Goal: Task Accomplishment & Management: Complete application form

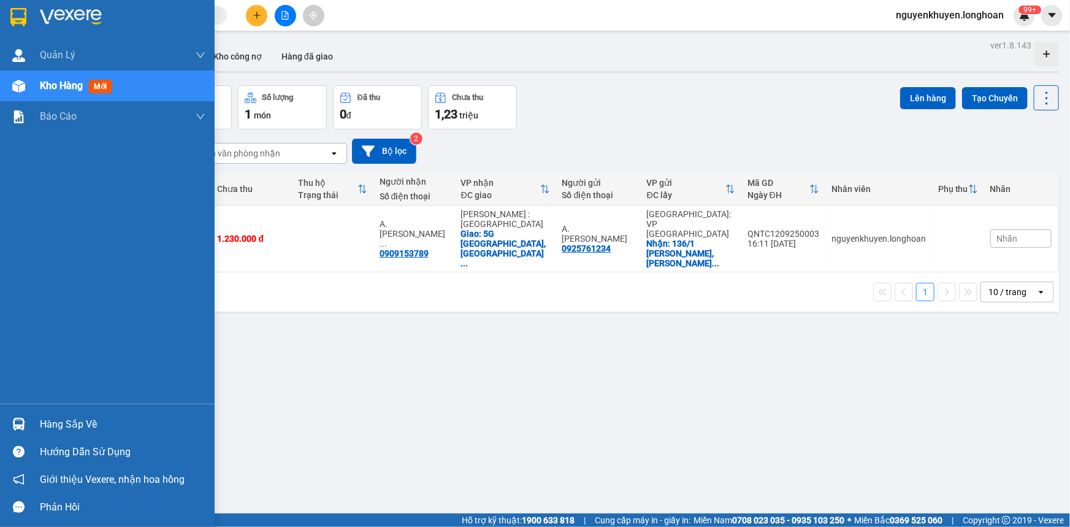
click at [75, 419] on div "Hàng sắp về" at bounding box center [123, 424] width 166 height 18
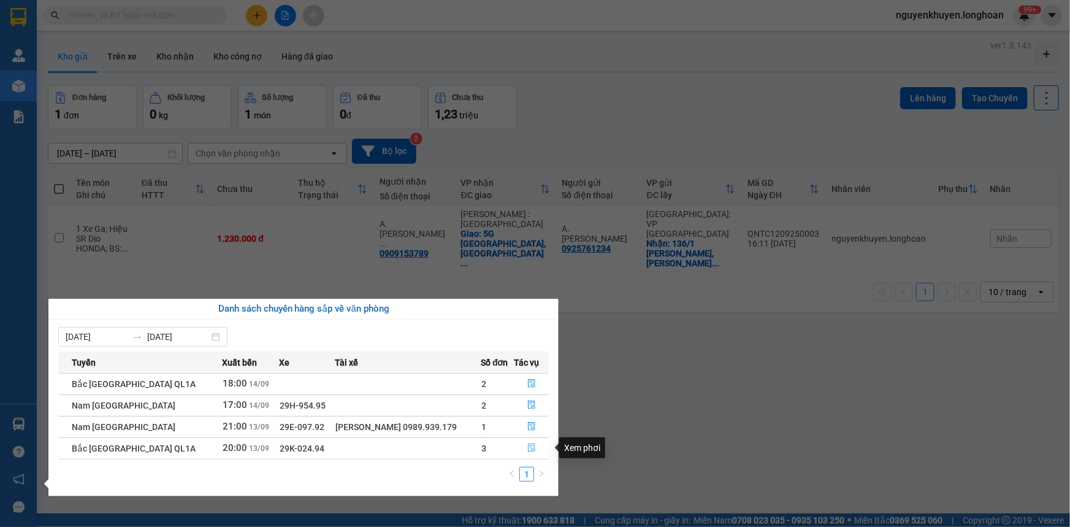
click at [533, 447] on icon "file-done" at bounding box center [531, 447] width 9 height 9
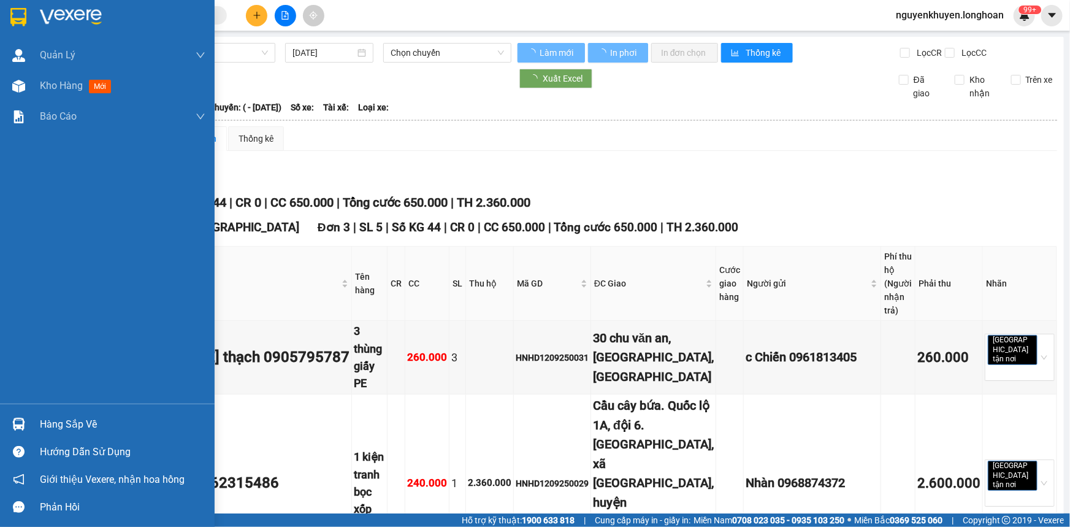
drag, startPoint x: 85, startPoint y: 427, endPoint x: 95, endPoint y: 427, distance: 9.8
click at [86, 427] on div "Hàng sắp về" at bounding box center [123, 424] width 166 height 18
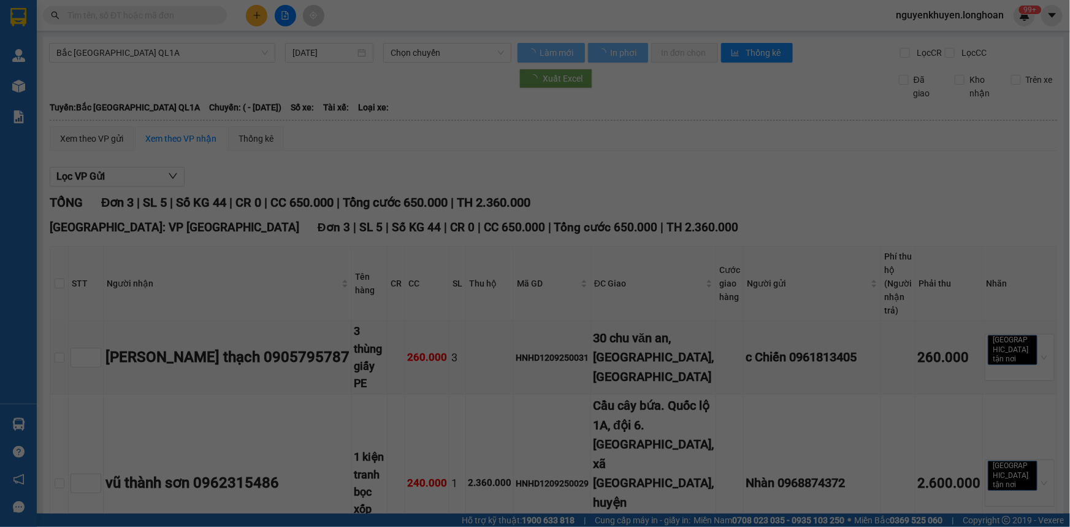
type input "[DATE]"
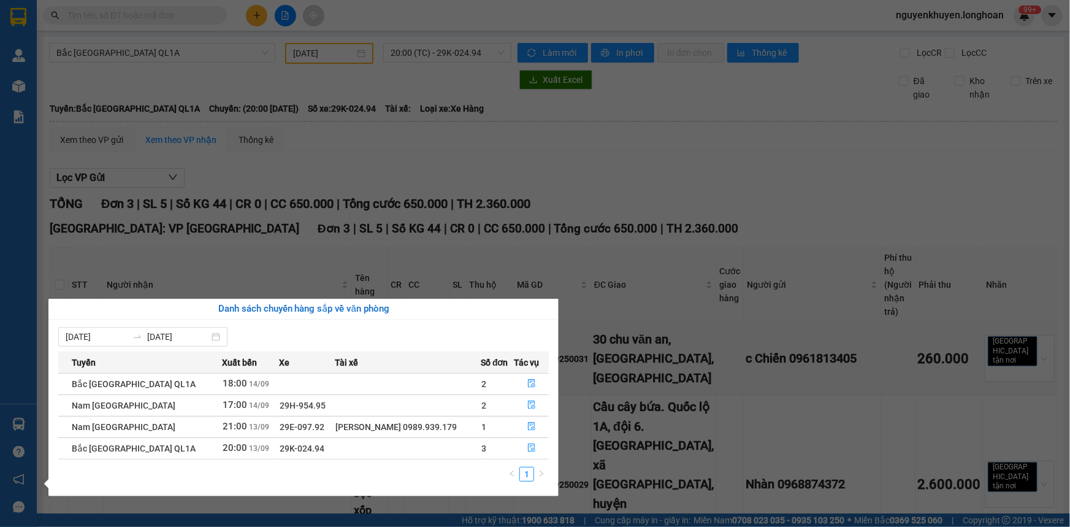
click at [698, 192] on section "Kết quả tìm kiếm ( 0 ) Bộ lọc No Data nguyenkhuyen.longhoan 99+ [PERSON_NAME] l…" at bounding box center [535, 263] width 1070 height 527
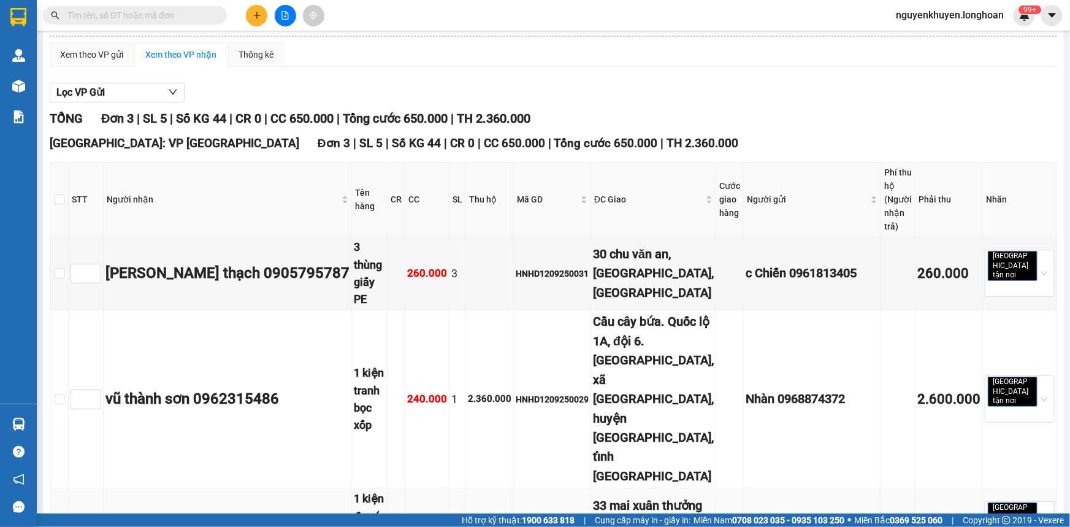
scroll to position [101, 0]
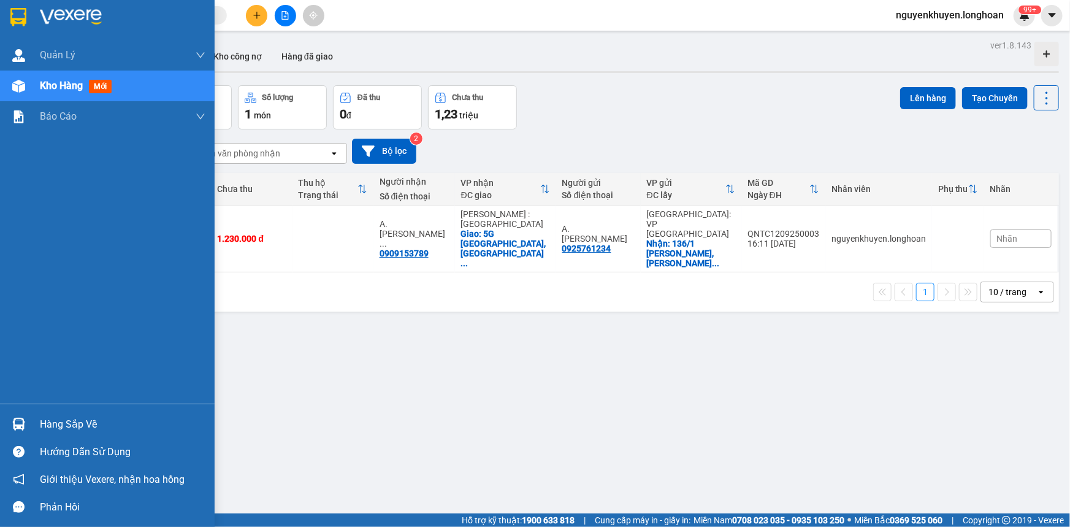
click at [85, 422] on div "Hàng sắp về" at bounding box center [123, 424] width 166 height 18
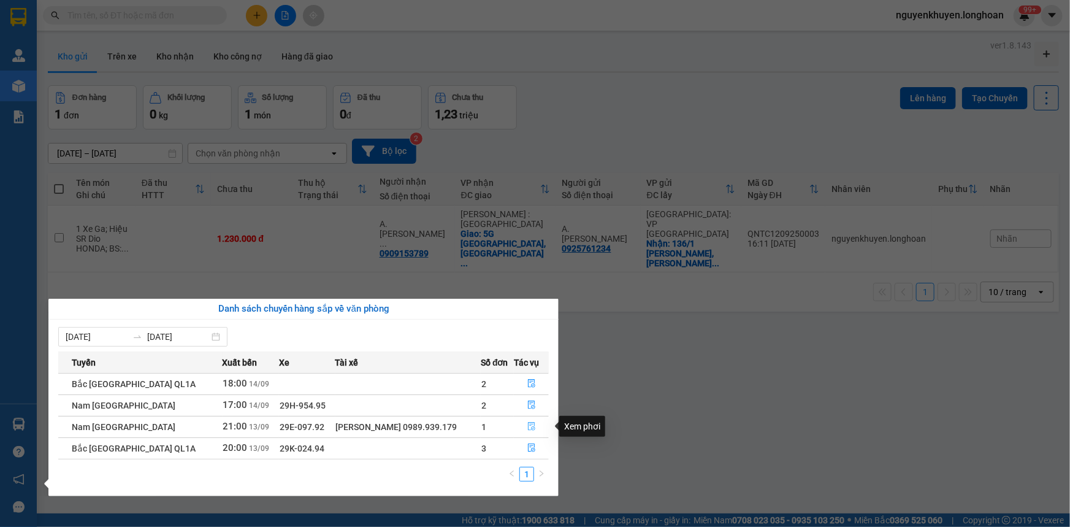
click at [527, 429] on icon "file-done" at bounding box center [531, 426] width 9 height 9
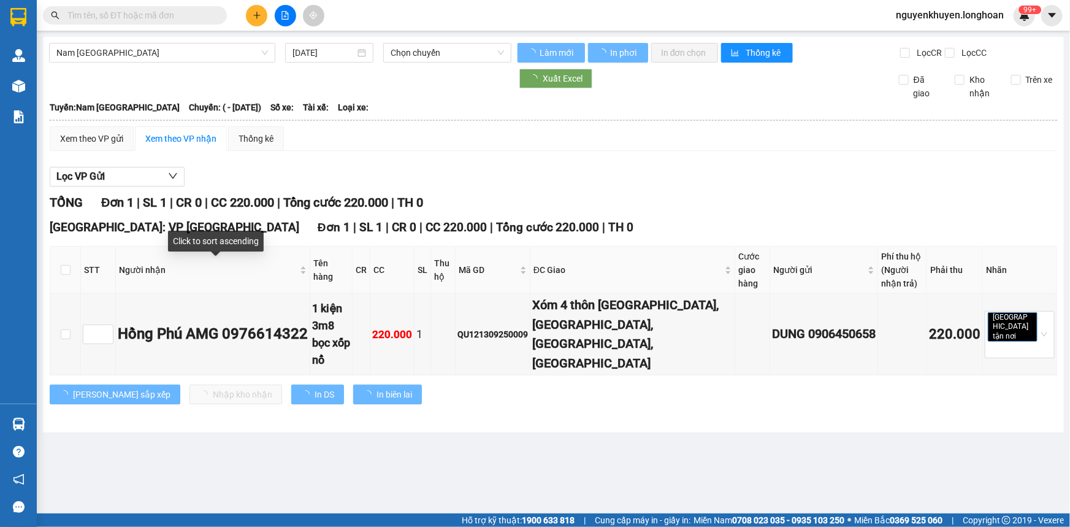
type input "[DATE]"
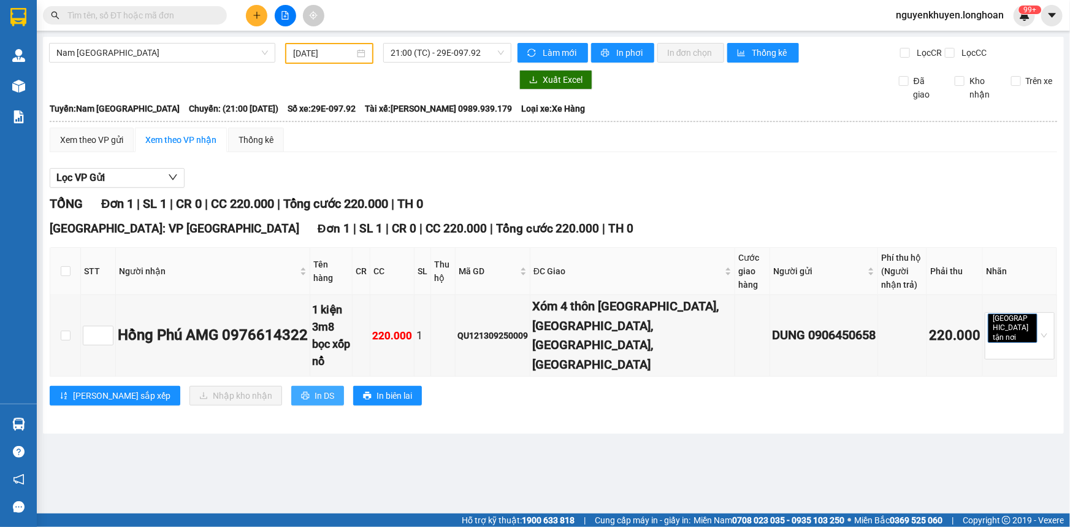
click at [314, 389] on span "In DS" at bounding box center [324, 395] width 20 height 13
click at [64, 270] on input "checkbox" at bounding box center [66, 271] width 10 height 10
checkbox input "true"
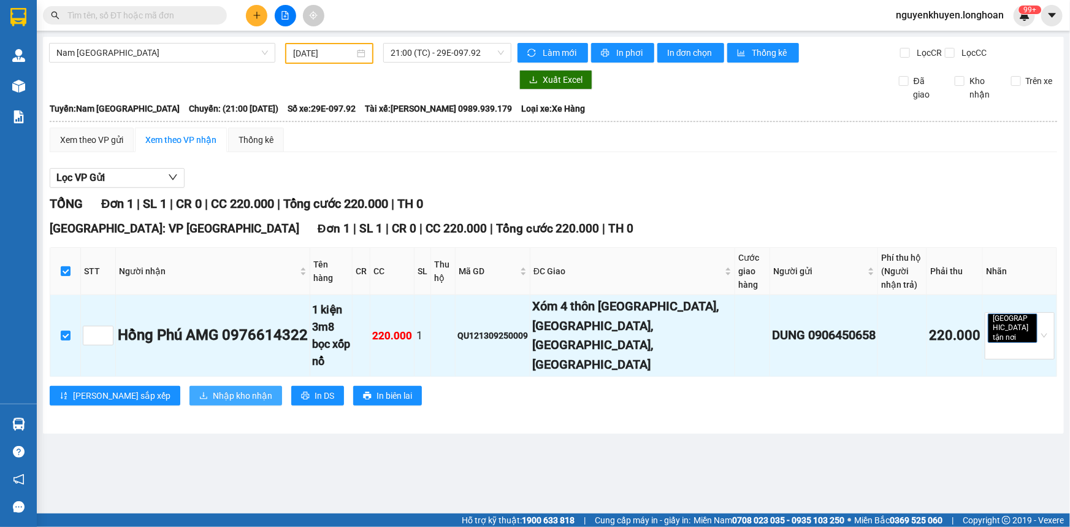
click at [213, 389] on span "Nhập kho nhận" at bounding box center [242, 395] width 59 height 13
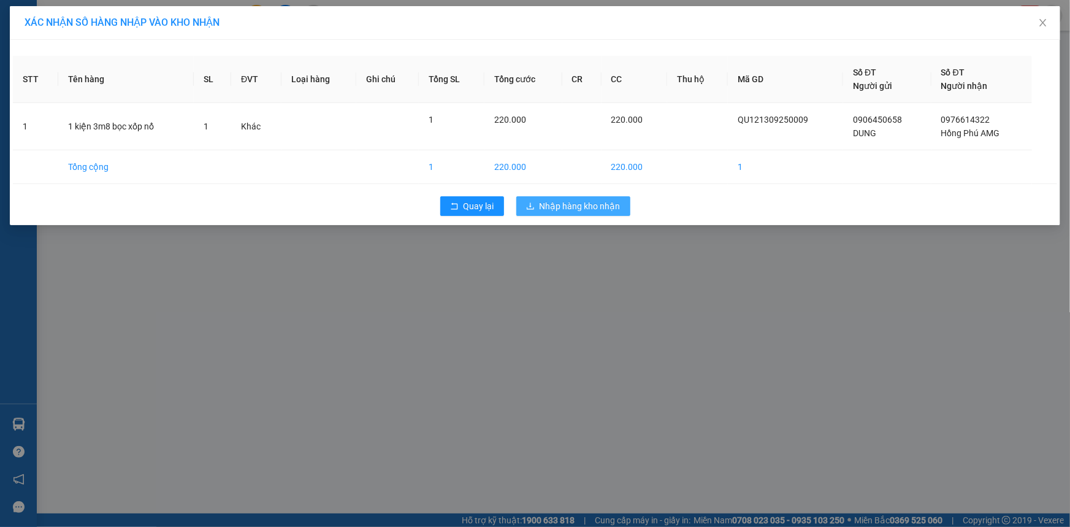
click at [569, 207] on span "Nhập hàng kho nhận" at bounding box center [579, 205] width 81 height 13
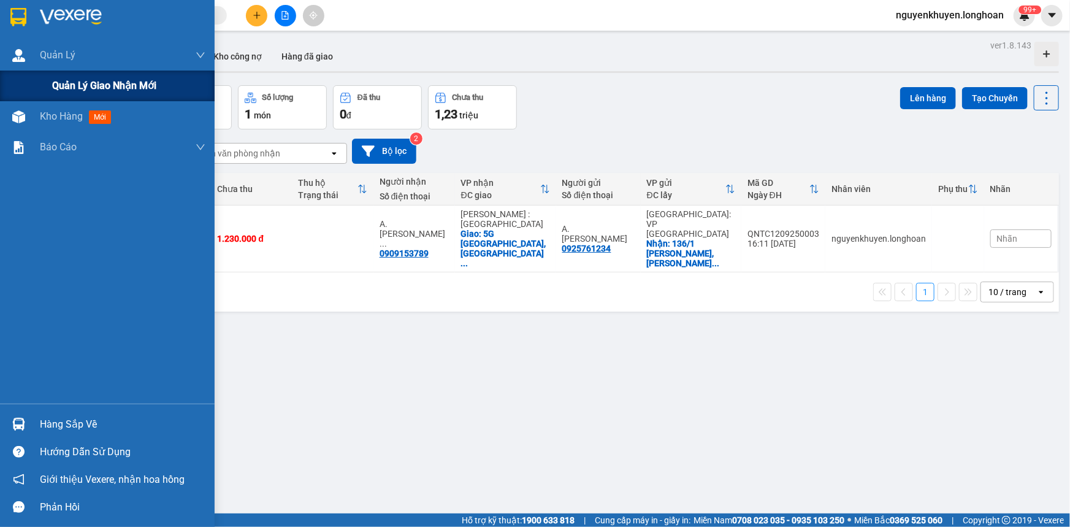
click at [80, 83] on span "Quản lý giao nhận mới" at bounding box center [104, 85] width 104 height 15
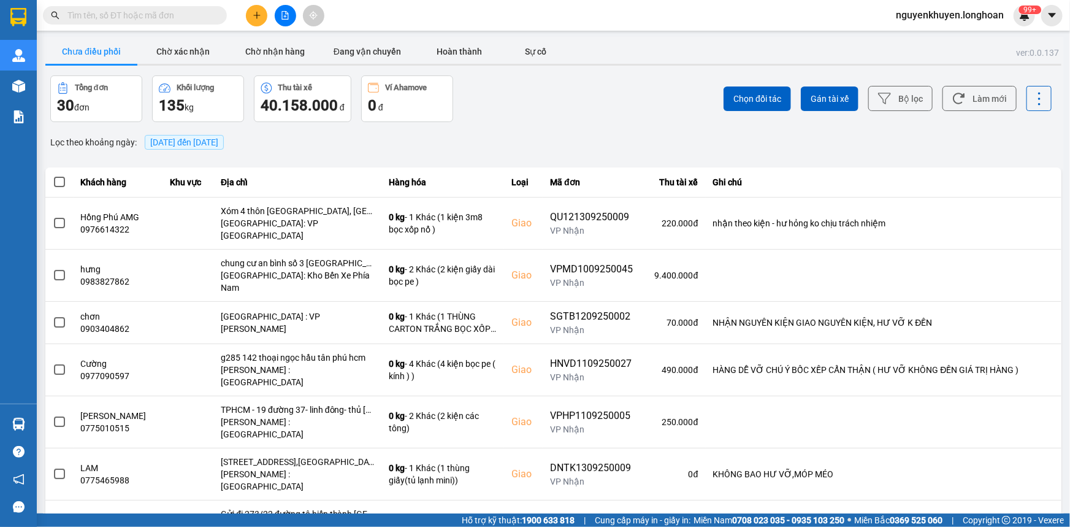
click at [181, 143] on span "14/09/2025 đến 14/09/2025" at bounding box center [184, 142] width 68 height 10
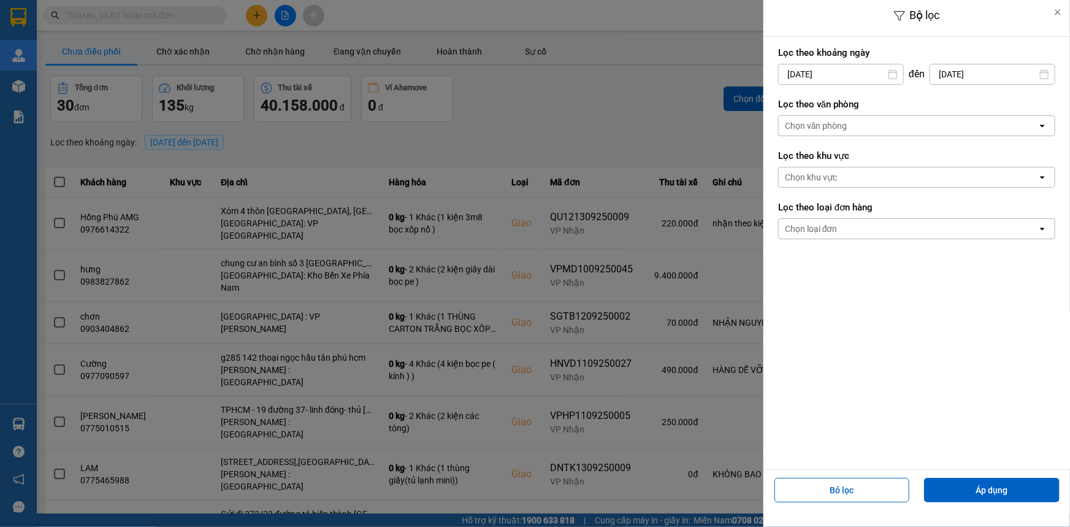
click at [877, 126] on div "Chọn văn phòng" at bounding box center [907, 126] width 259 height 20
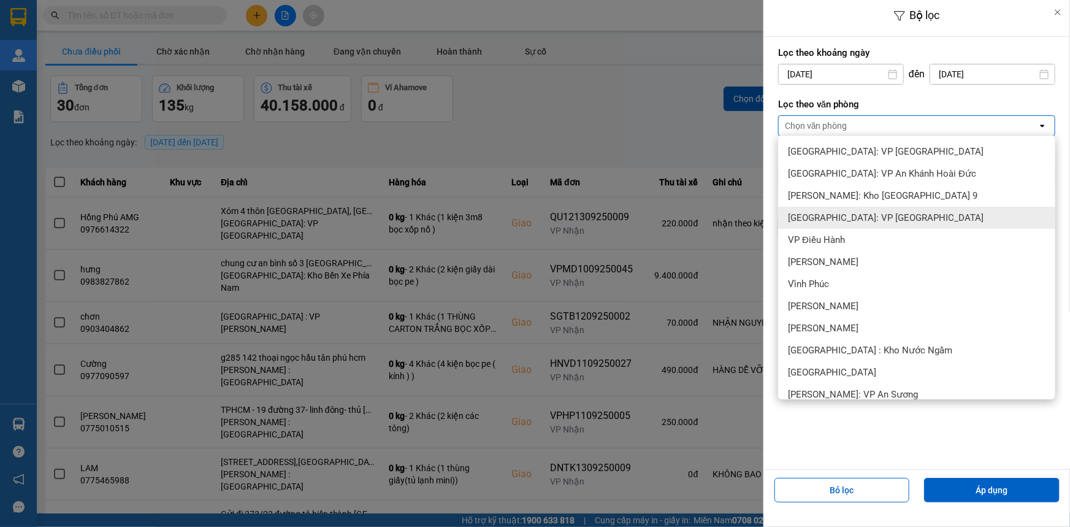
click at [888, 218] on span "[GEOGRAPHIC_DATA]: VP [GEOGRAPHIC_DATA]" at bounding box center [886, 217] width 196 height 12
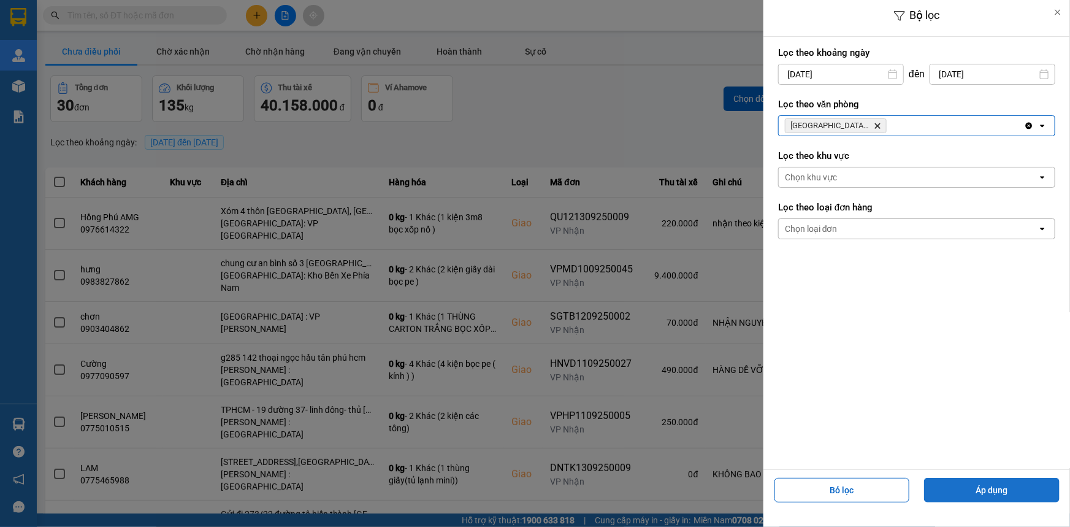
click at [961, 490] on button "Áp dụng" at bounding box center [991, 490] width 135 height 25
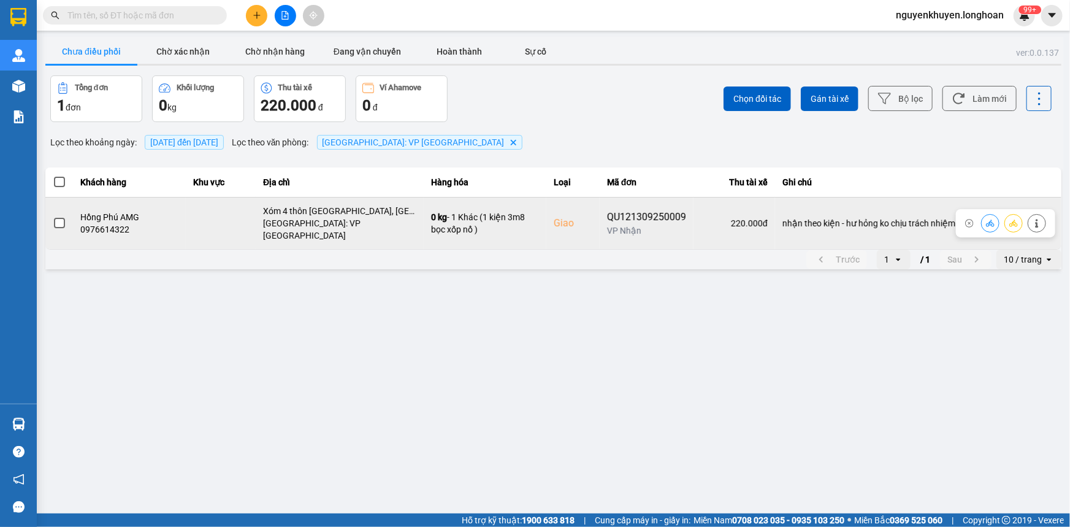
click at [61, 218] on span at bounding box center [59, 223] width 11 height 11
click at [53, 216] on input "checkbox" at bounding box center [53, 216] width 0 height 0
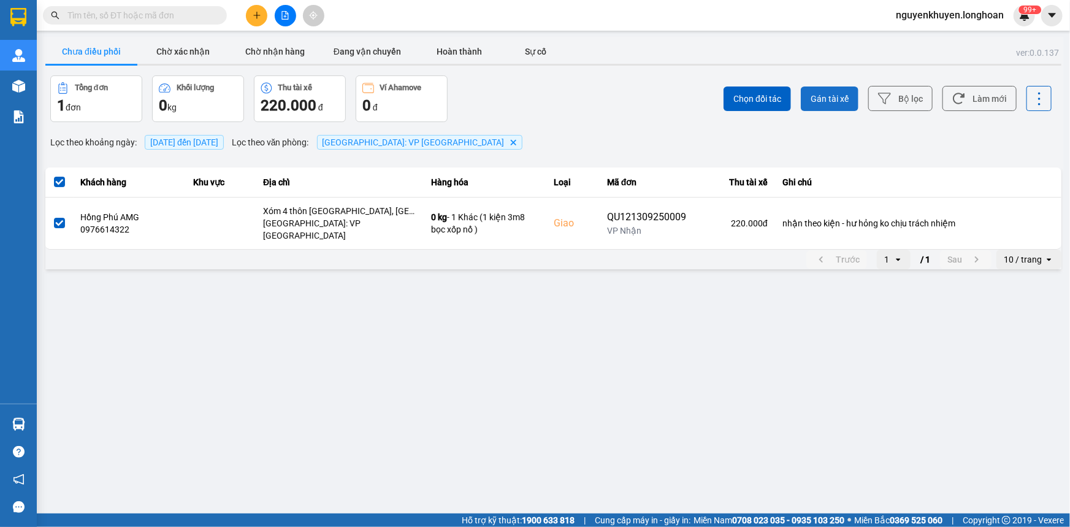
click at [823, 99] on span "Gán tài xế" at bounding box center [829, 99] width 38 height 12
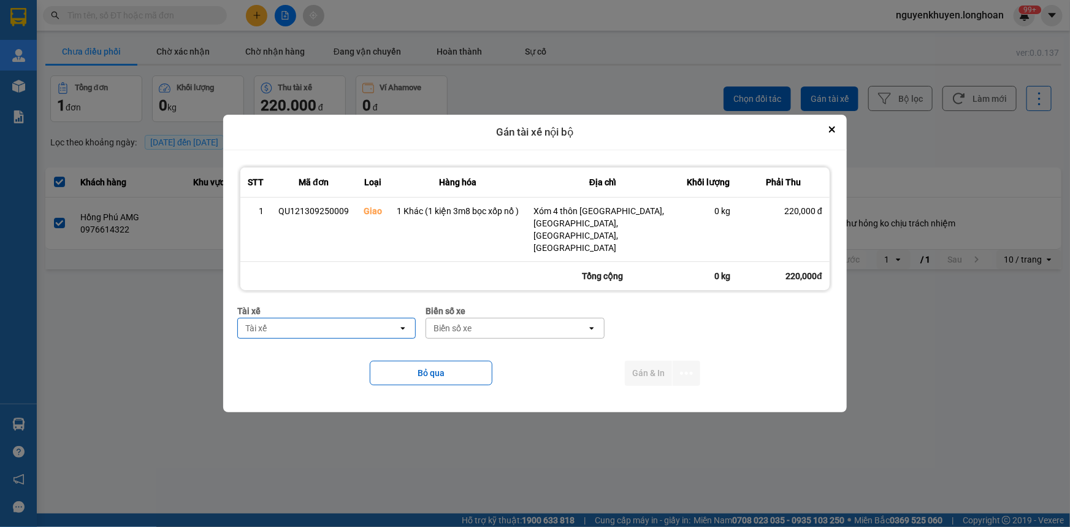
click at [356, 318] on div "Tài xế" at bounding box center [318, 328] width 160 height 20
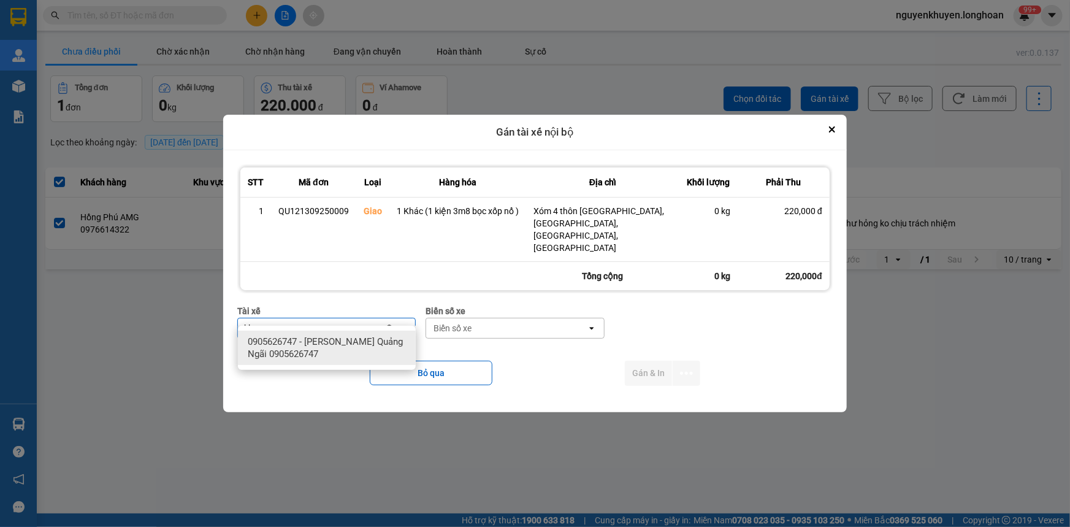
type input "khuy"
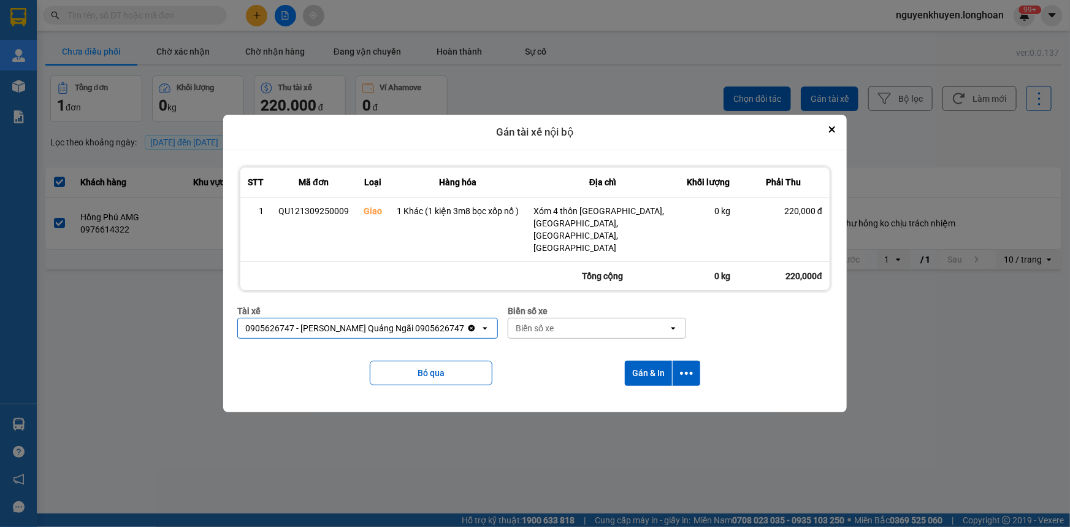
click at [569, 318] on div "Biển số xe" at bounding box center [588, 328] width 160 height 20
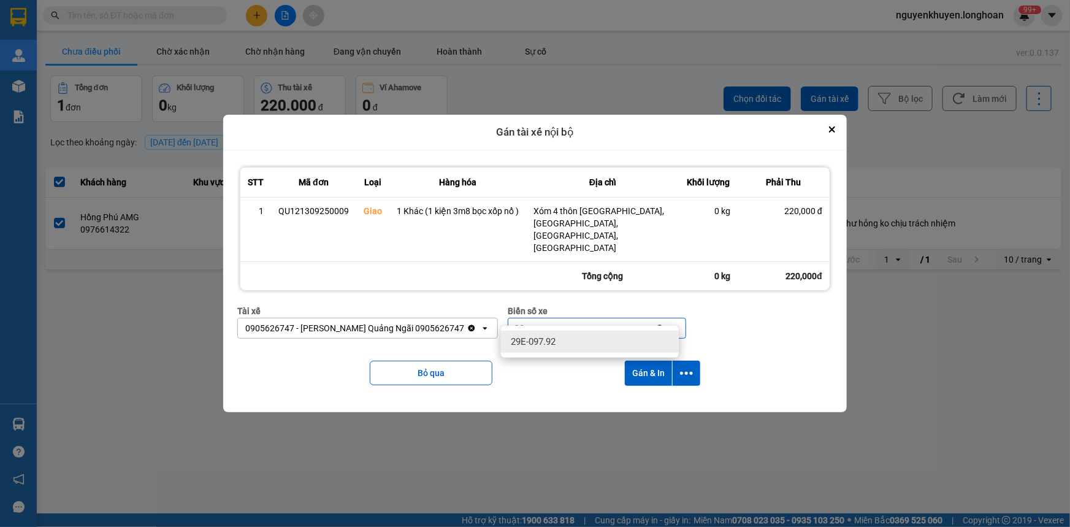
type input "92"
click at [586, 338] on div "29E-097.92" at bounding box center [590, 341] width 178 height 22
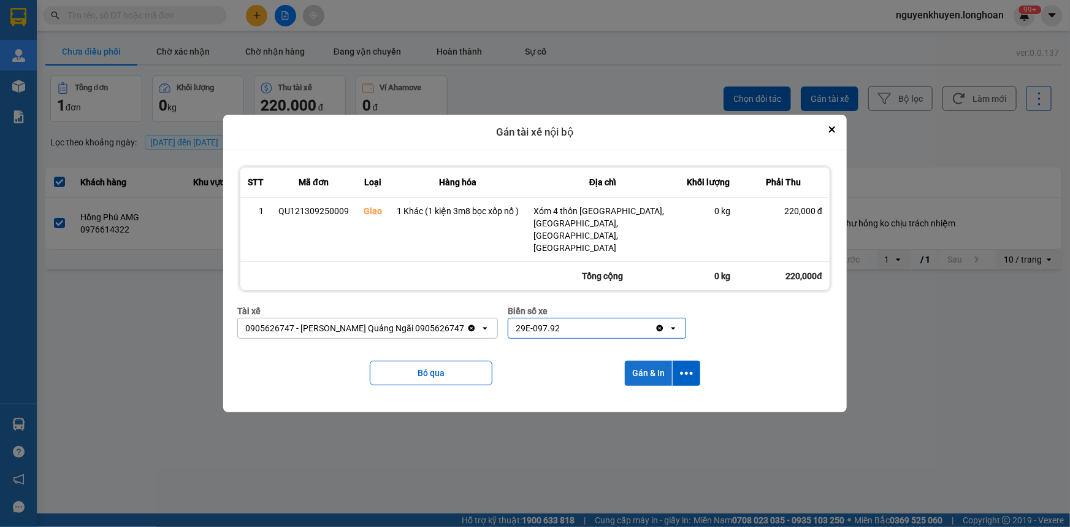
click at [648, 365] on button "Gán & In" at bounding box center [648, 372] width 47 height 25
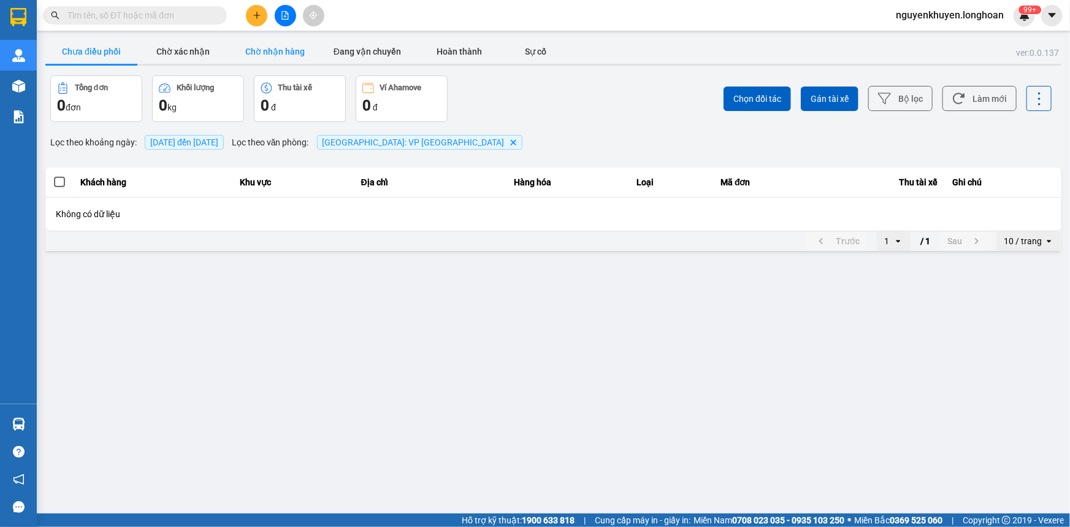
click at [276, 53] on button "Chờ nhận hàng" at bounding box center [275, 51] width 92 height 25
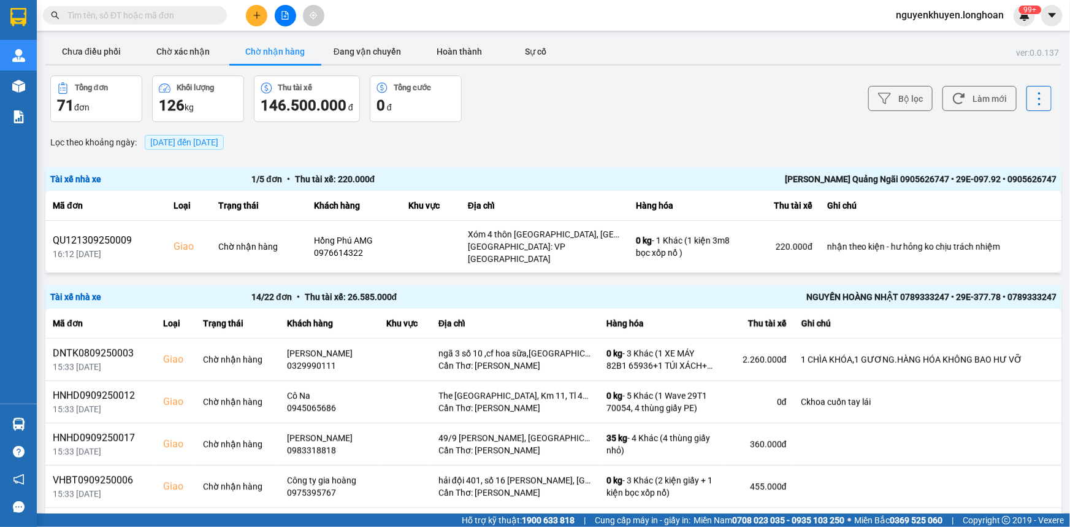
click at [208, 147] on span "14/09/2025 đến 14/09/2025" at bounding box center [184, 142] width 68 height 10
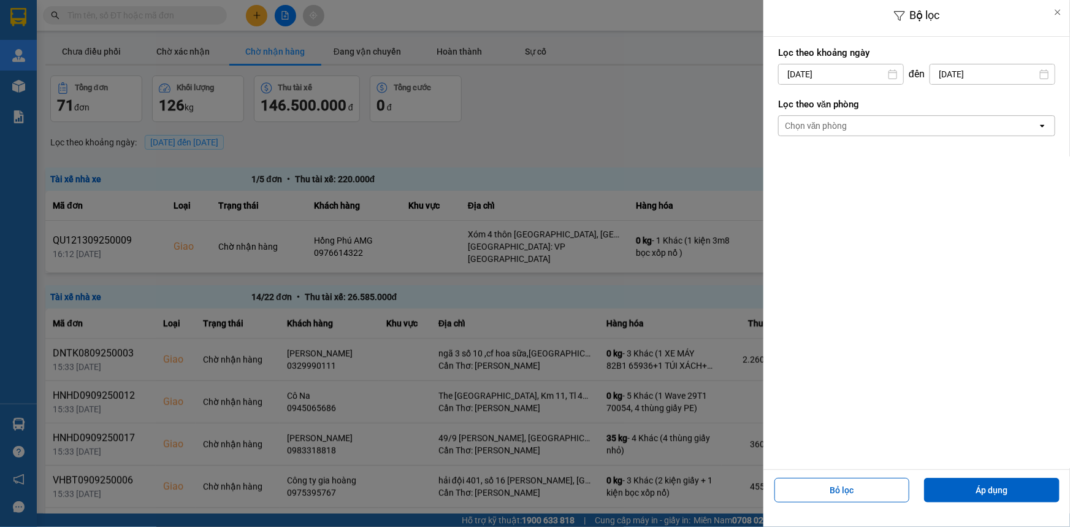
click at [938, 126] on div "Chọn văn phòng" at bounding box center [907, 126] width 259 height 20
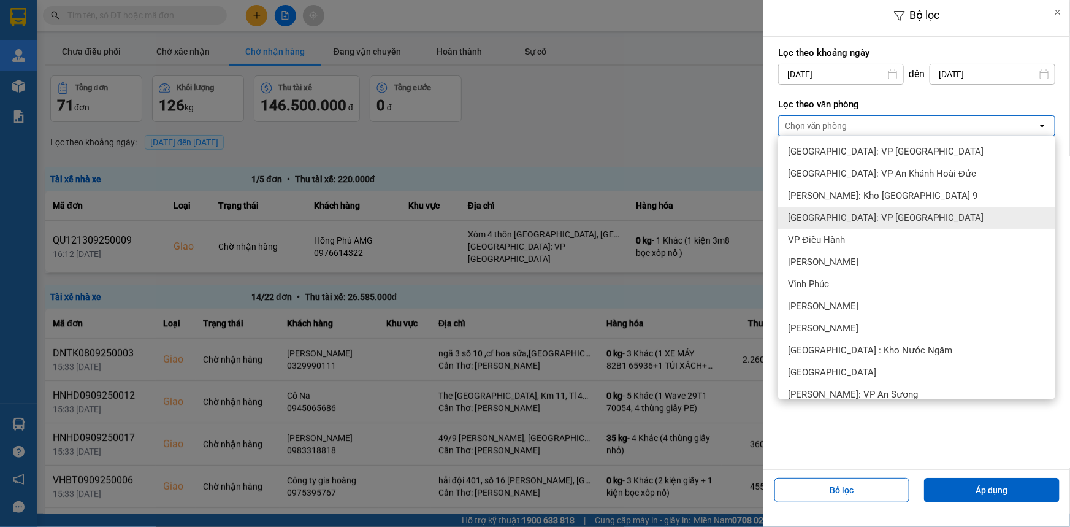
click at [878, 223] on span "[GEOGRAPHIC_DATA]: VP [GEOGRAPHIC_DATA]" at bounding box center [886, 217] width 196 height 12
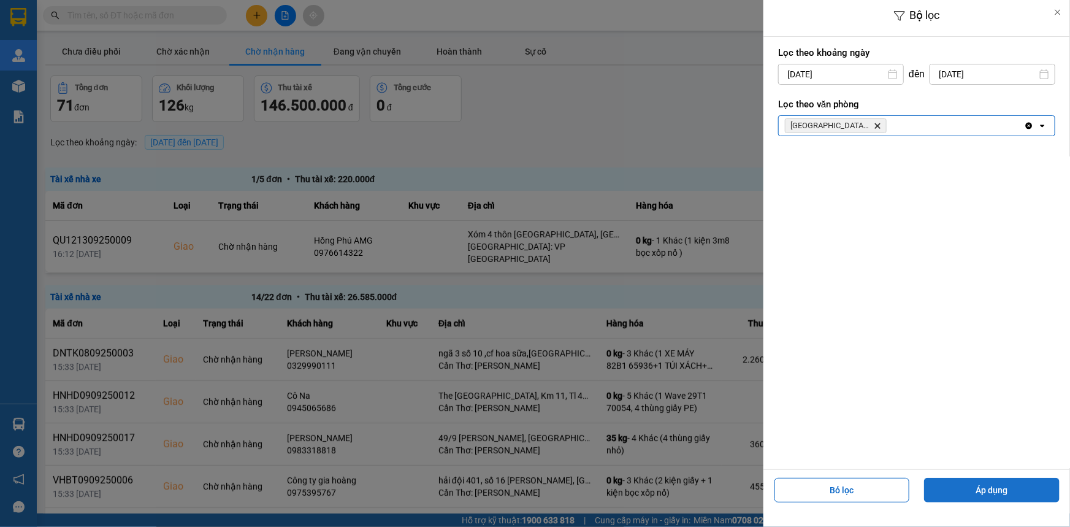
click at [974, 495] on button "Áp dụng" at bounding box center [991, 490] width 135 height 25
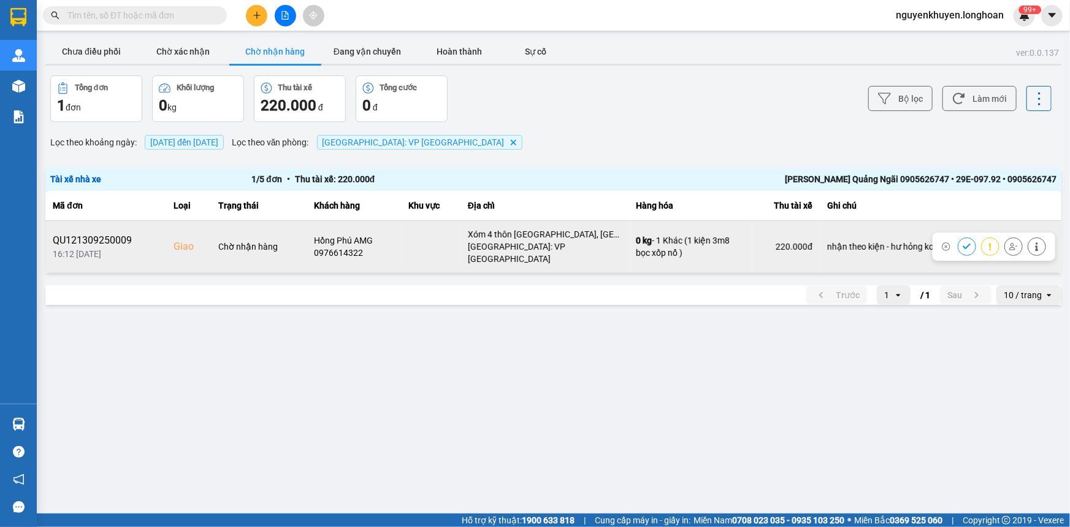
click at [1038, 242] on icon at bounding box center [1036, 246] width 9 height 9
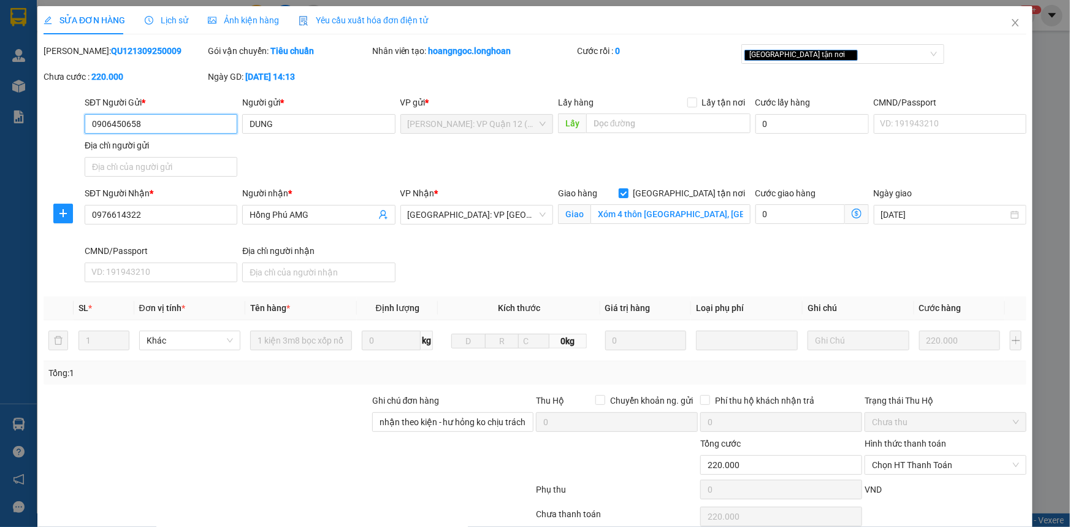
type input "0906450658"
type input "DUNG"
type input "0976614322"
type input "Hồng Phú AMG"
checkbox input "true"
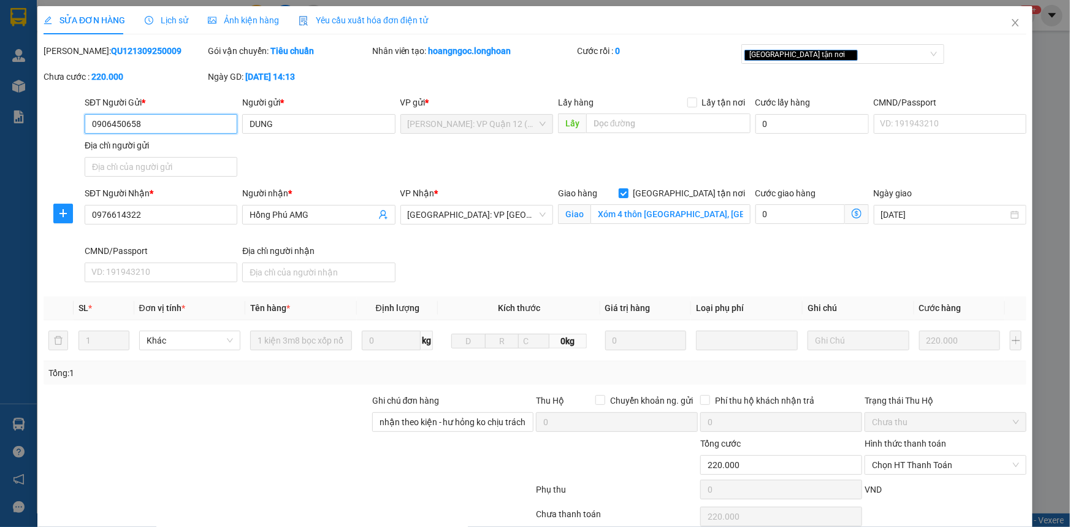
type input "Xóm 4 thôn An Hội Nam 1, Nghĩa Kỳ, Tư Nghĩa, Quãng Ngãi"
type input "nhận theo kiện - hư hỏng ko chịu trách nhiệm"
type input "220.000"
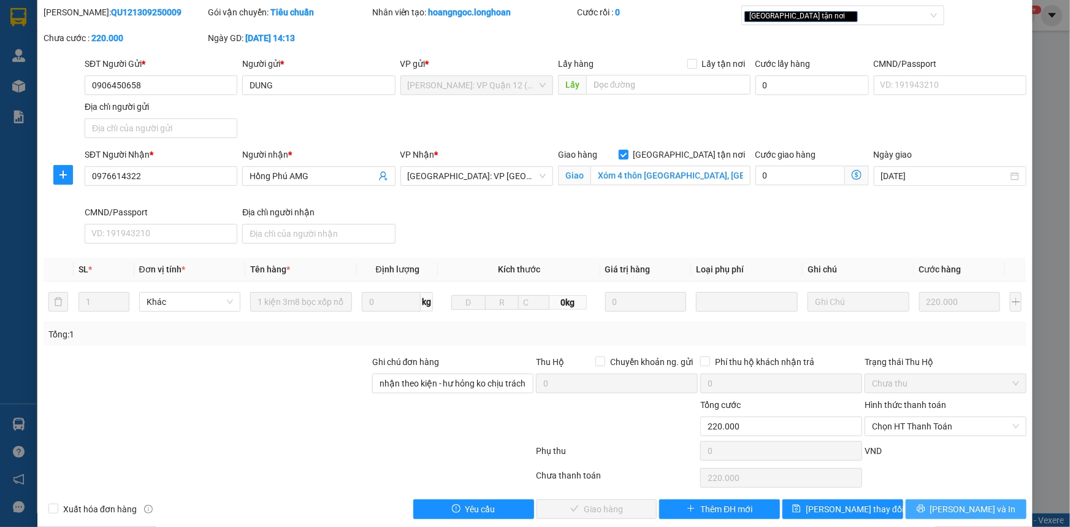
click at [961, 504] on span "Lưu và In" at bounding box center [973, 508] width 86 height 13
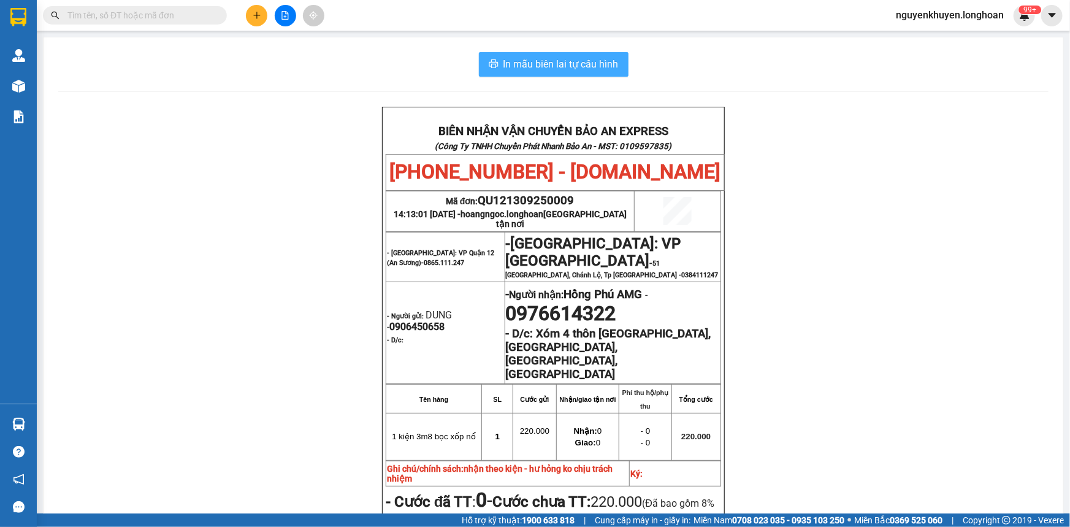
click at [533, 63] on span "In mẫu biên lai tự cấu hình" at bounding box center [560, 63] width 115 height 15
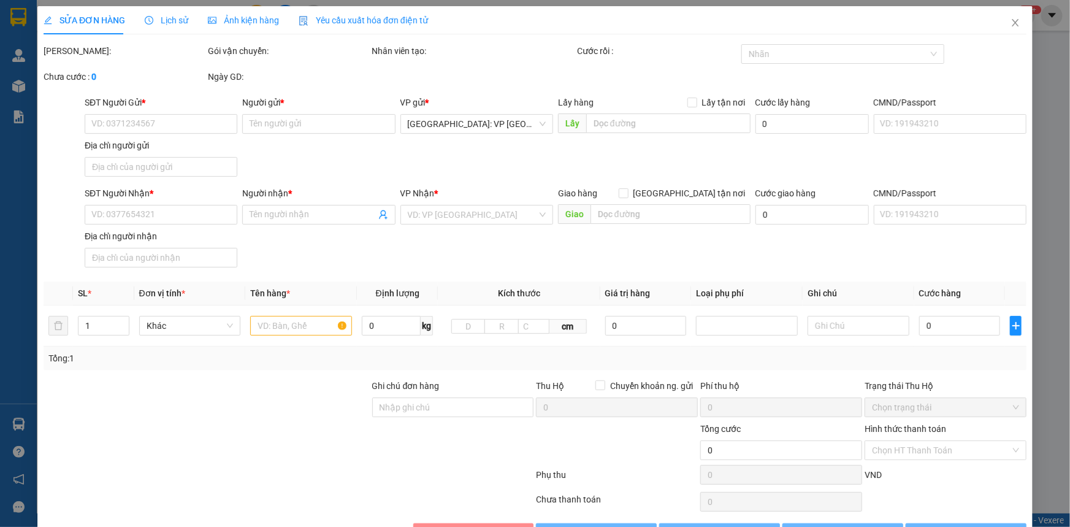
type input "0906450658"
type input "DUNG"
type input "0976614322"
type input "Hồng Phú AMG"
checkbox input "true"
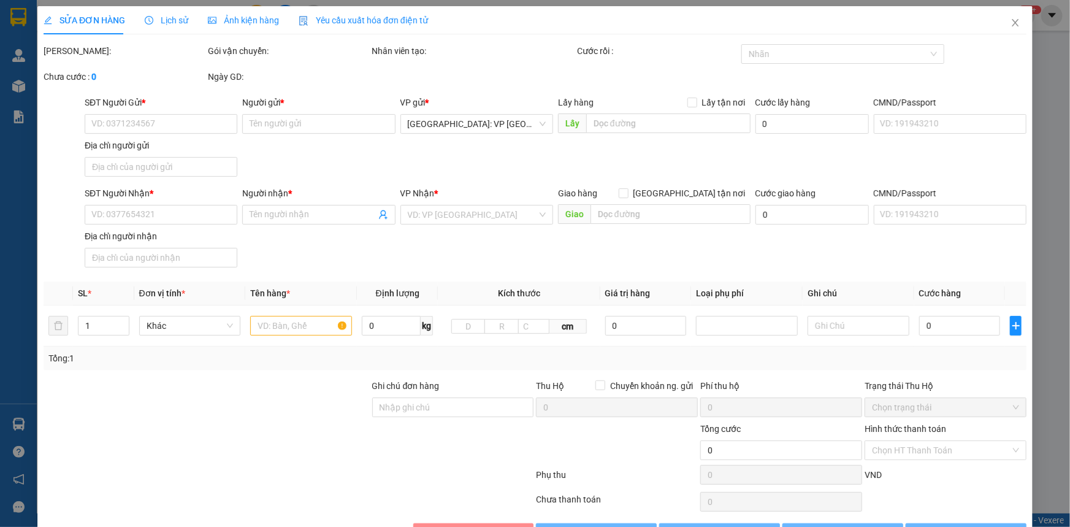
type input "Xóm 4 thôn An Hội Nam 1, Nghĩa Kỳ, Tư Nghĩa, Quãng Ngãi"
type input "nhận theo kiện - hư hỏng ko chịu trách nhiệm"
type input "220.000"
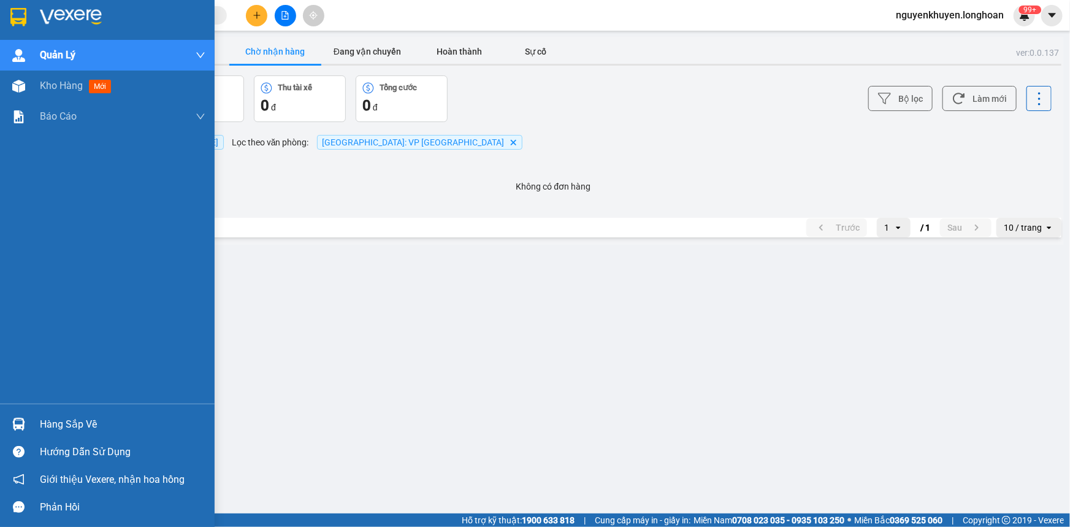
click at [80, 419] on div "Hàng sắp về" at bounding box center [123, 424] width 166 height 18
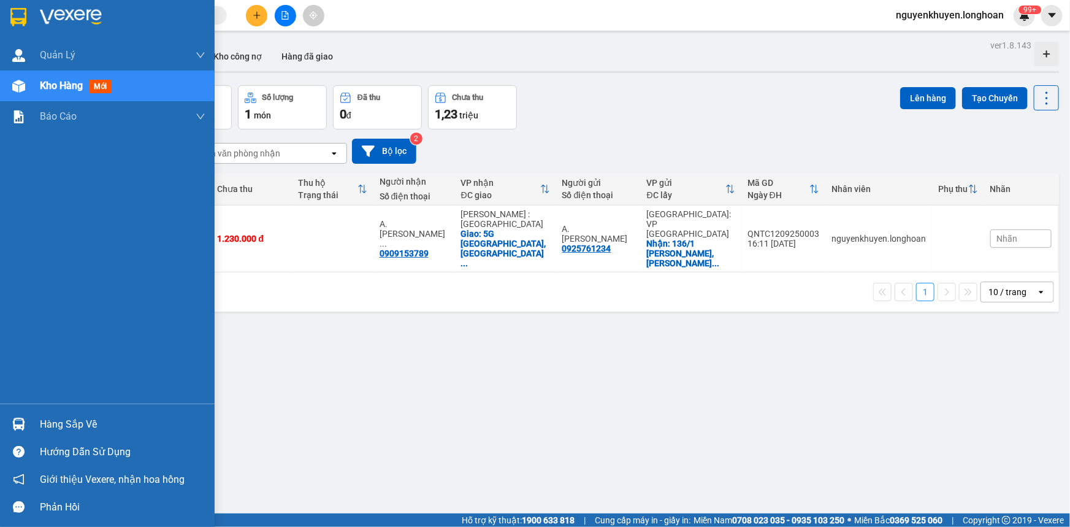
click at [69, 428] on div "Hàng sắp về" at bounding box center [123, 424] width 166 height 18
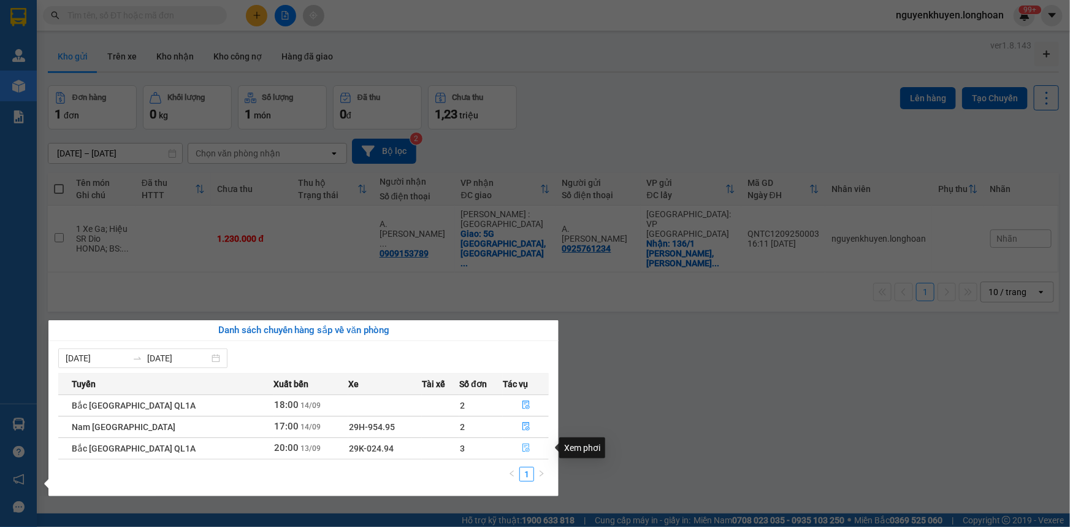
click at [523, 447] on icon "file-done" at bounding box center [525, 447] width 7 height 9
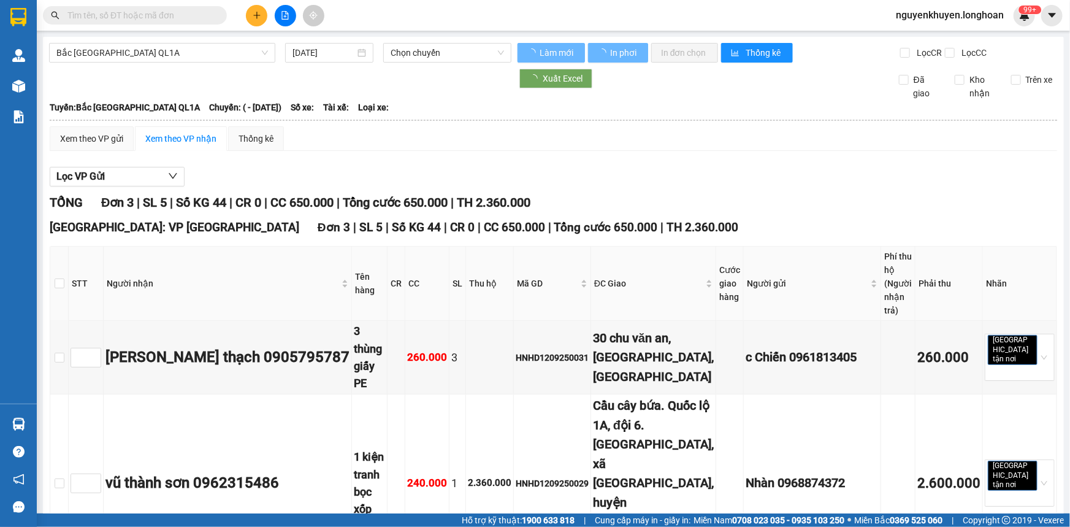
type input "[DATE]"
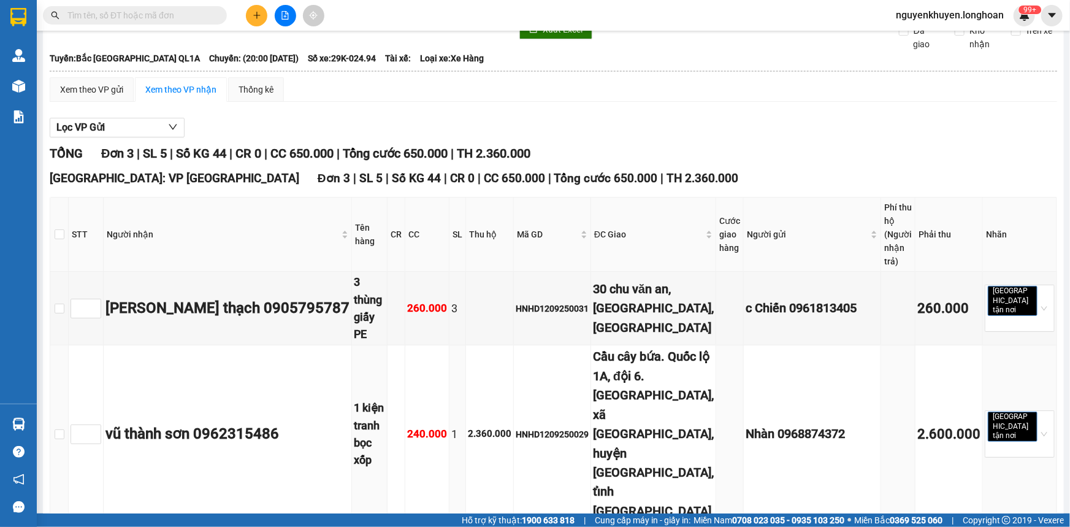
scroll to position [101, 0]
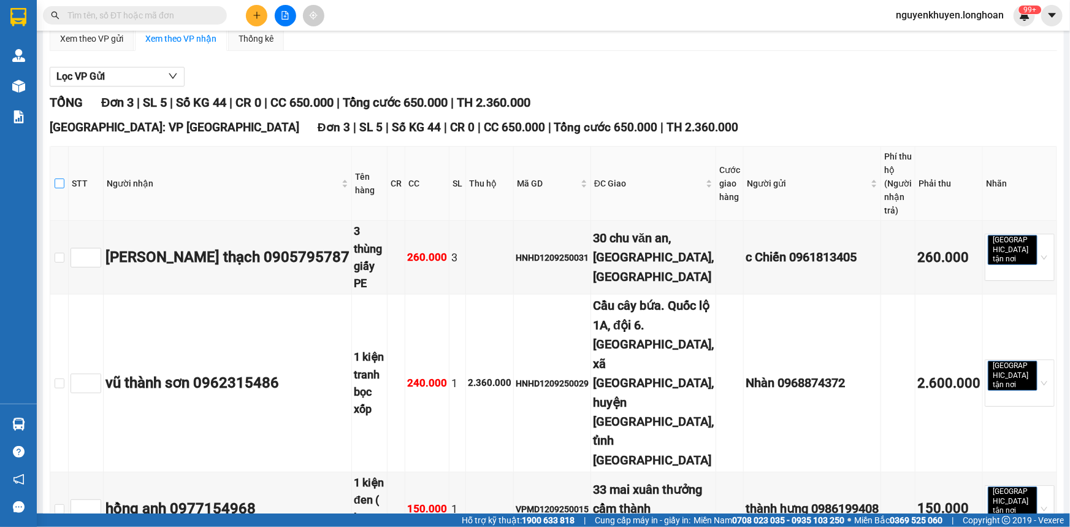
click at [63, 178] on input "checkbox" at bounding box center [60, 183] width 10 height 10
checkbox input "true"
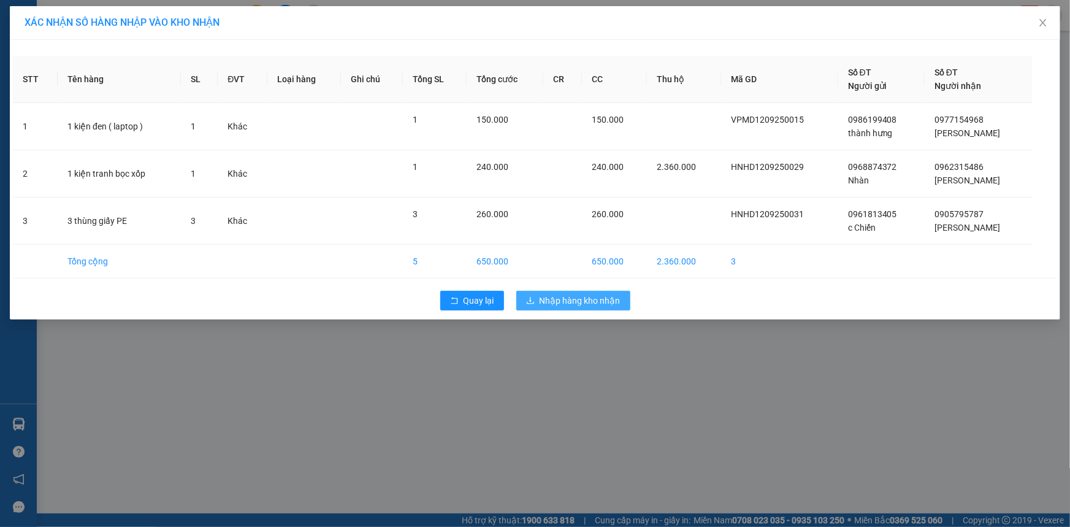
click at [562, 298] on span "Nhập hàng kho nhận" at bounding box center [579, 300] width 81 height 13
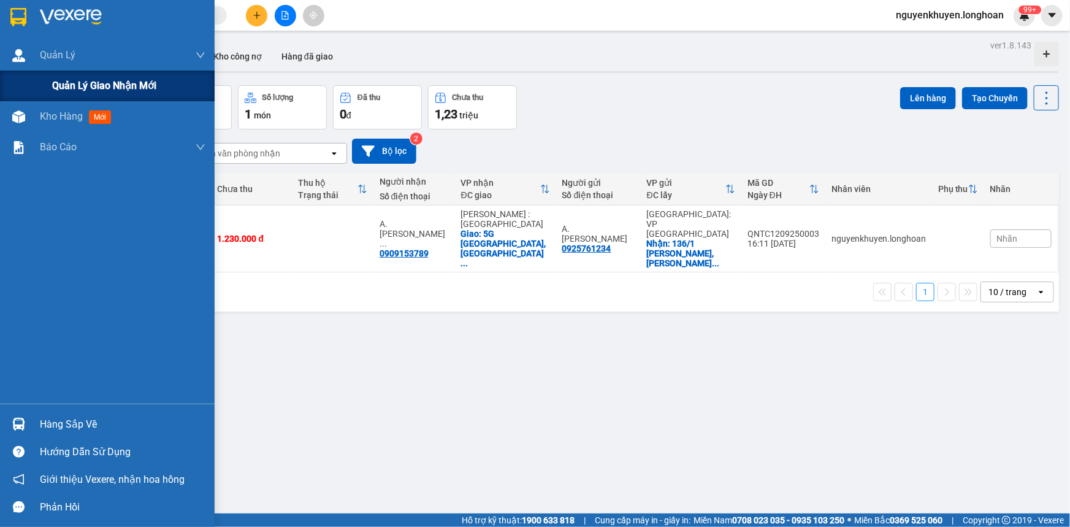
click at [59, 83] on span "Quản lý giao nhận mới" at bounding box center [104, 85] width 104 height 15
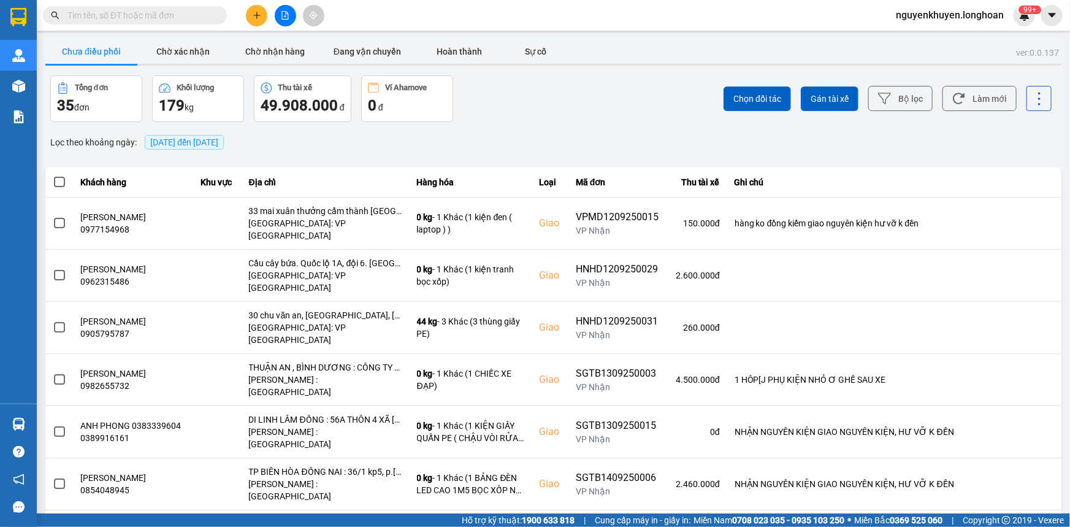
click at [202, 147] on span "14/09/2025 đến 14/09/2025" at bounding box center [184, 142] width 79 height 15
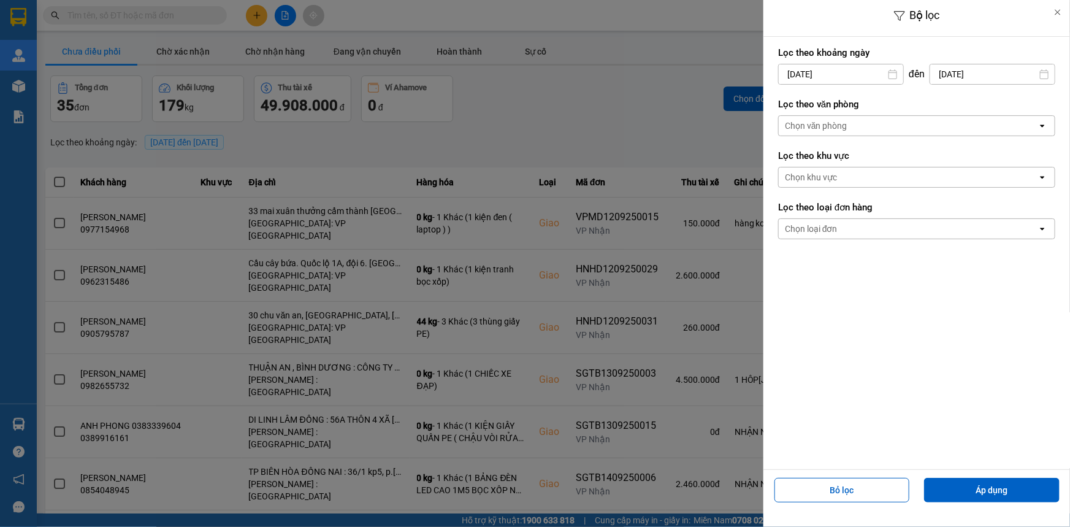
click at [849, 128] on div "Chọn văn phòng" at bounding box center [907, 126] width 259 height 20
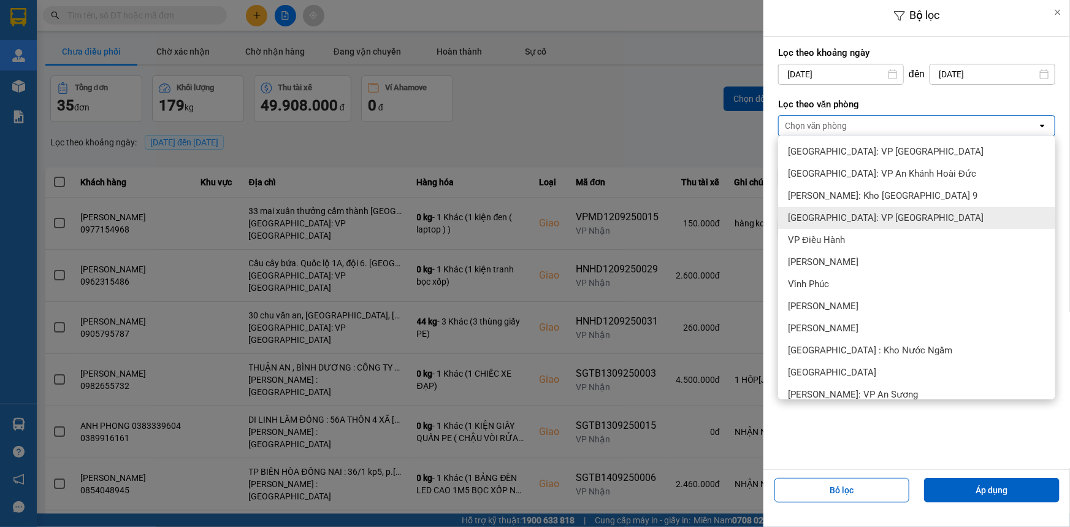
drag, startPoint x: 866, startPoint y: 217, endPoint x: 910, endPoint y: 297, distance: 91.1
click at [866, 216] on span "[GEOGRAPHIC_DATA]: VP [GEOGRAPHIC_DATA]" at bounding box center [886, 217] width 196 height 12
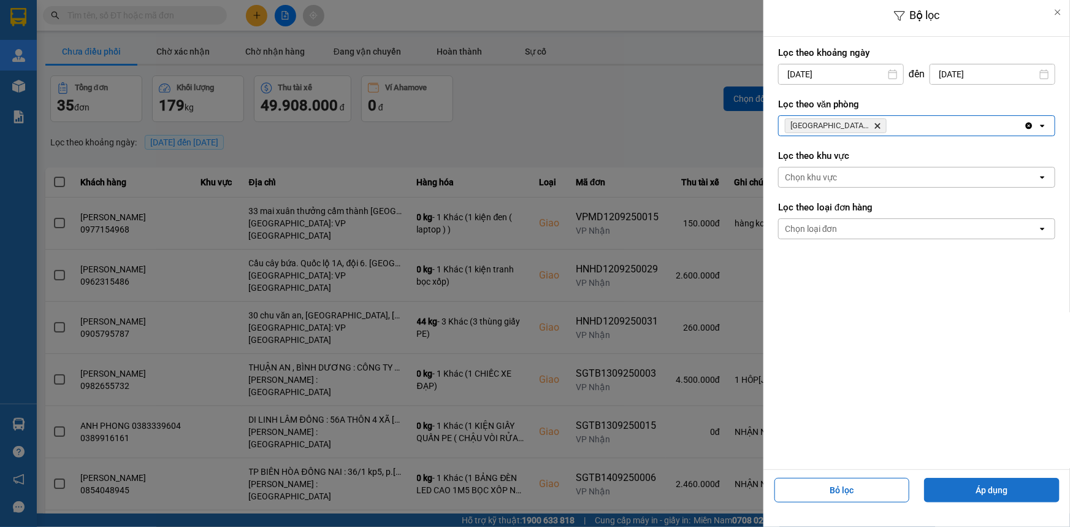
click at [976, 500] on button "Áp dụng" at bounding box center [991, 490] width 135 height 25
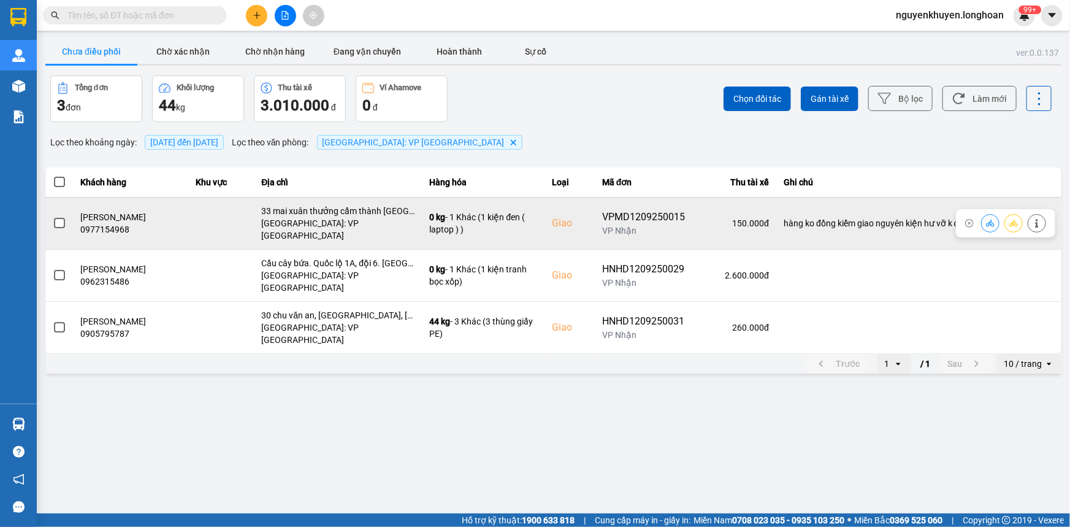
click at [59, 219] on span at bounding box center [59, 223] width 11 height 11
click at [53, 216] on input "checkbox" at bounding box center [53, 216] width 0 height 0
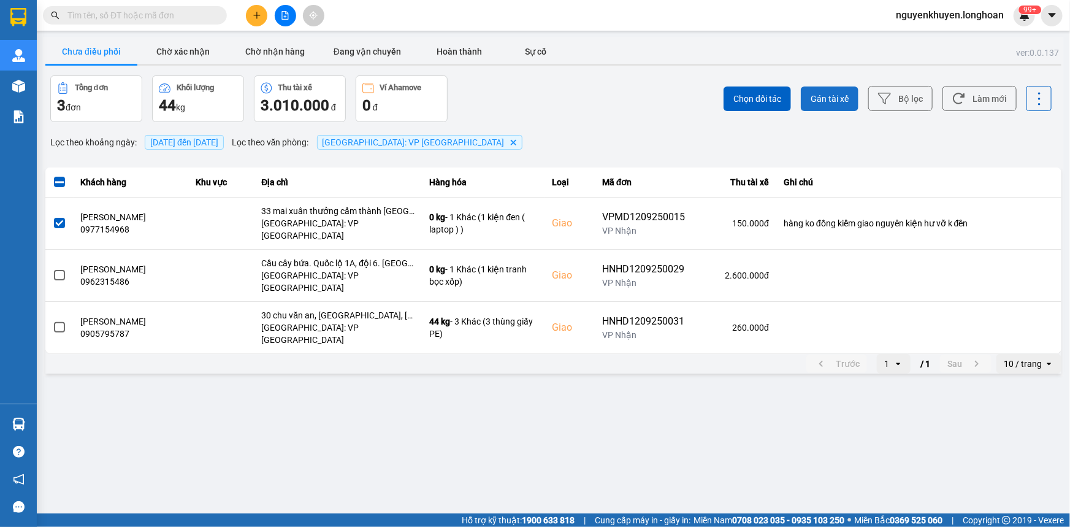
click at [843, 98] on span "Gán tài xế" at bounding box center [829, 99] width 38 height 12
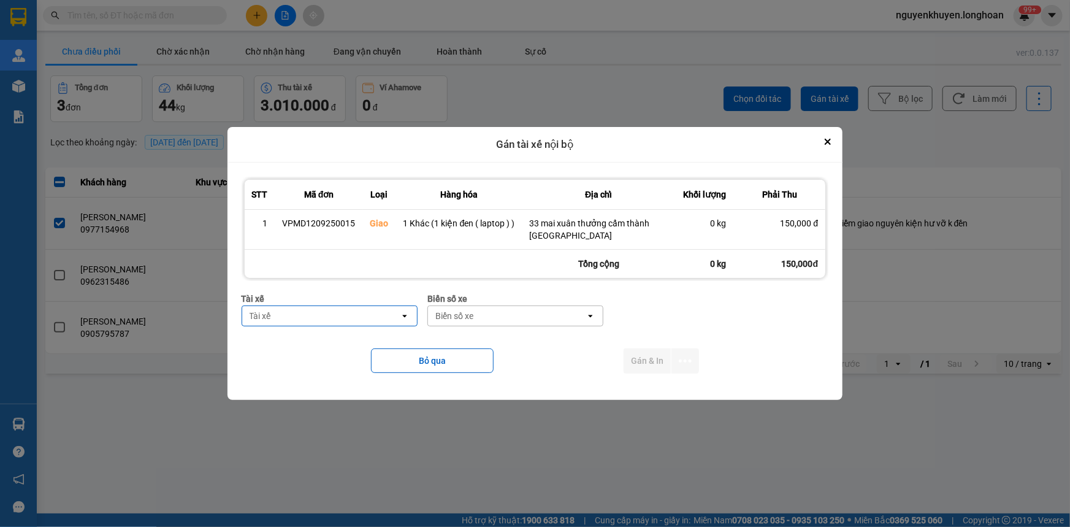
click at [343, 313] on div "Tài xế" at bounding box center [321, 316] width 158 height 20
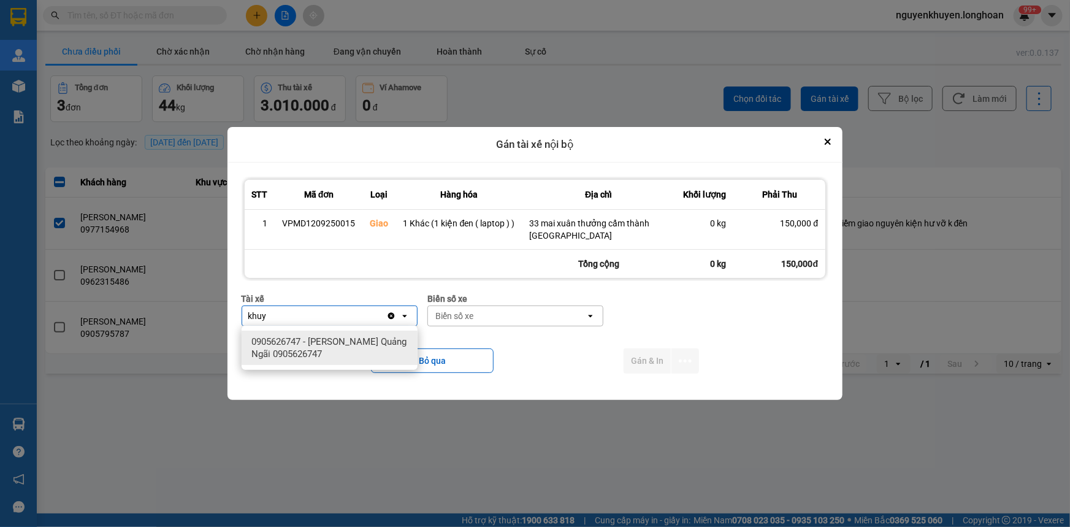
type input "khuy"
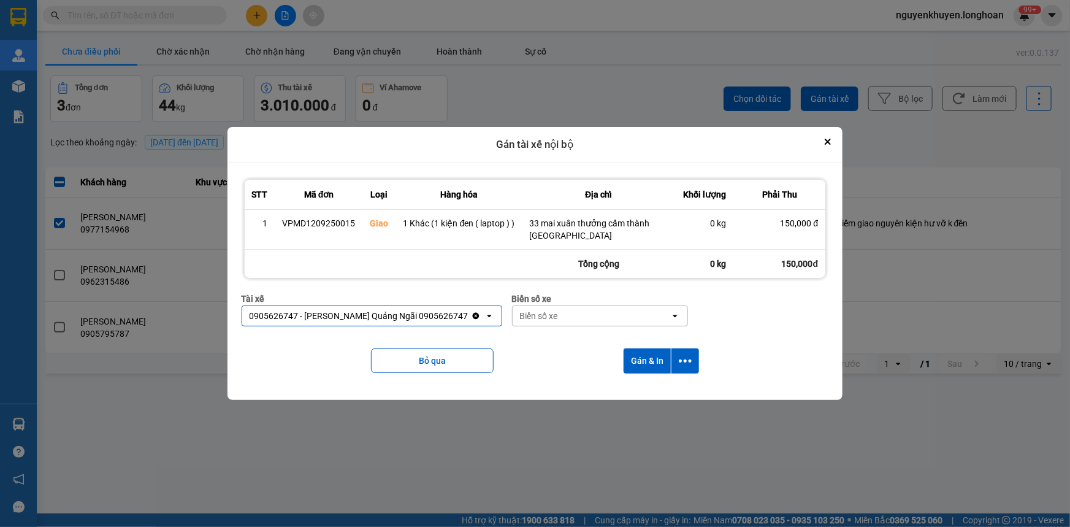
click at [555, 314] on div "Biển số xe" at bounding box center [591, 316] width 158 height 20
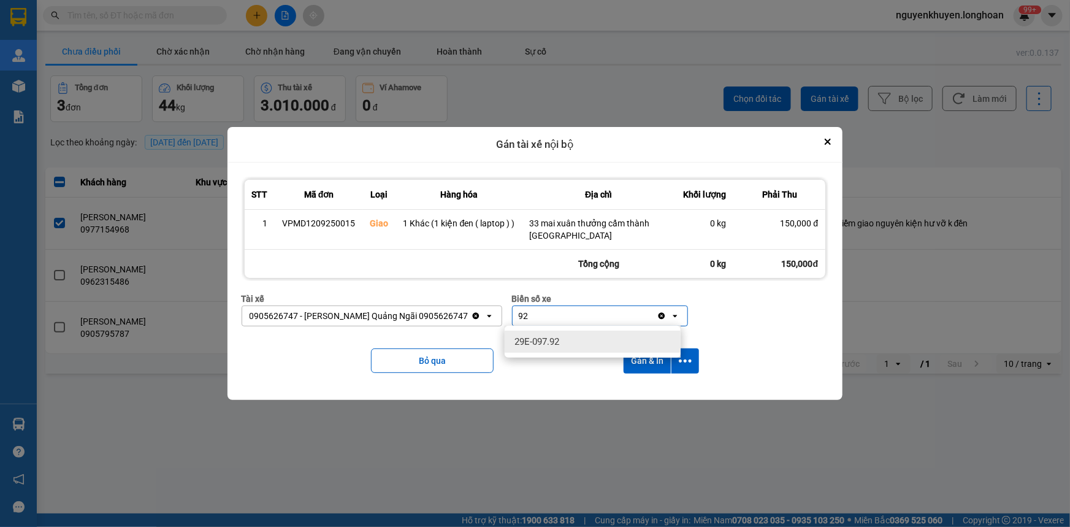
type input "92"
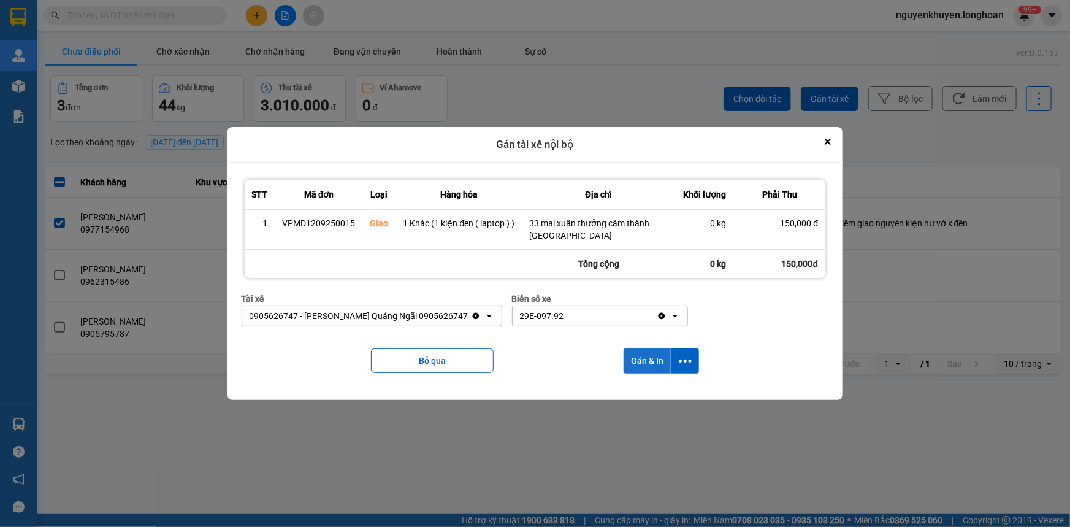
click at [654, 360] on button "Gán & In" at bounding box center [646, 360] width 47 height 25
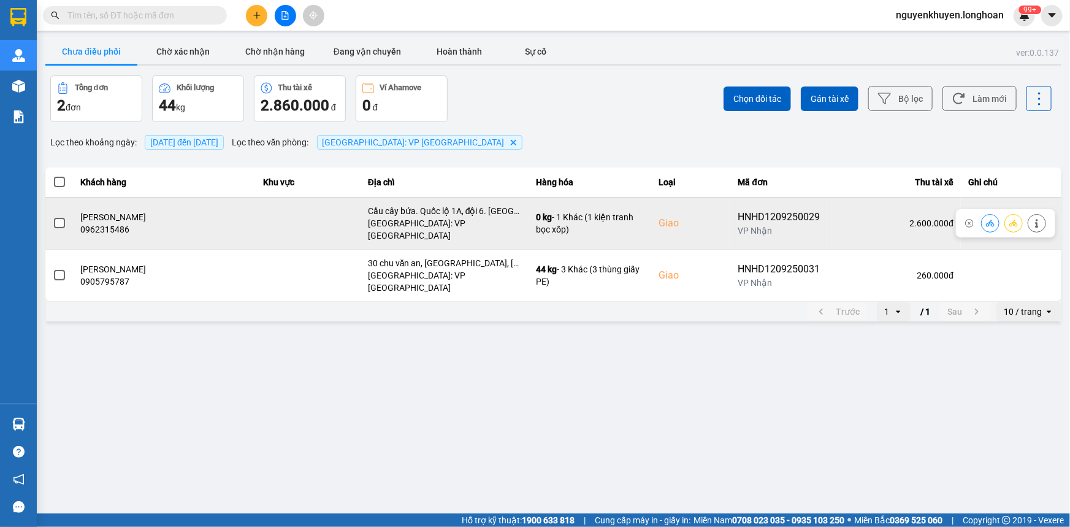
click at [59, 219] on span at bounding box center [59, 223] width 11 height 11
click at [53, 216] on input "checkbox" at bounding box center [53, 216] width 0 height 0
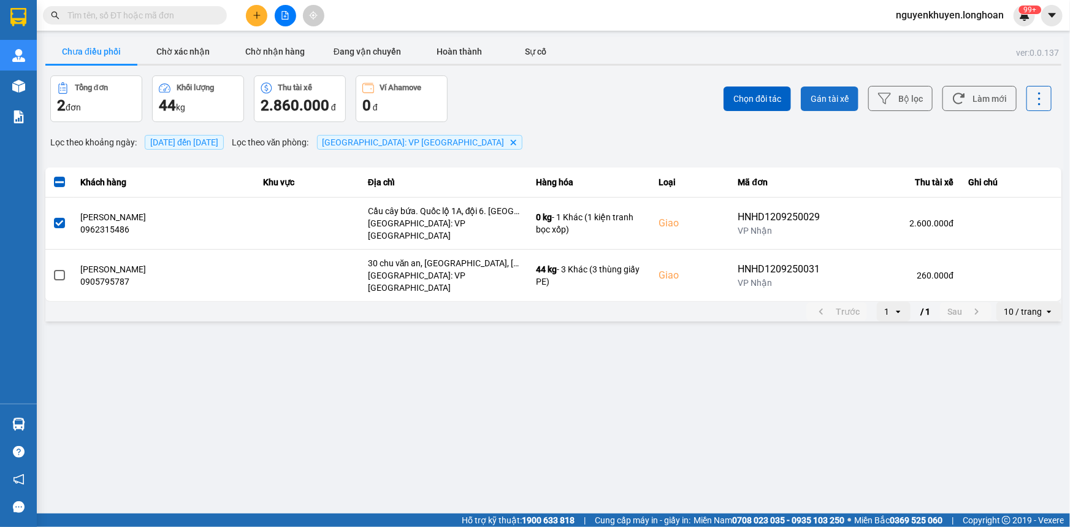
click at [842, 97] on span "Gán tài xế" at bounding box center [829, 99] width 38 height 12
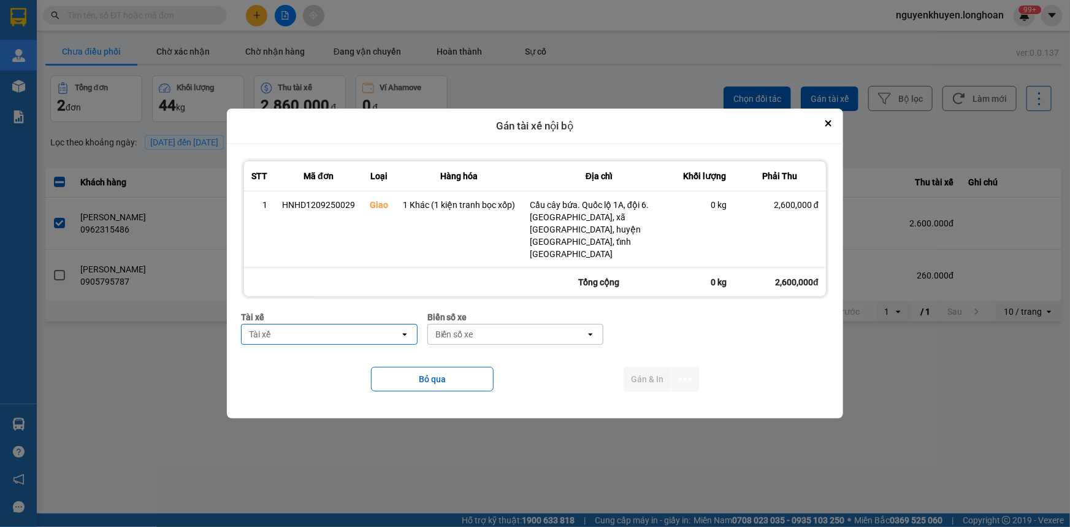
click at [359, 325] on div "Tài xế" at bounding box center [321, 334] width 158 height 20
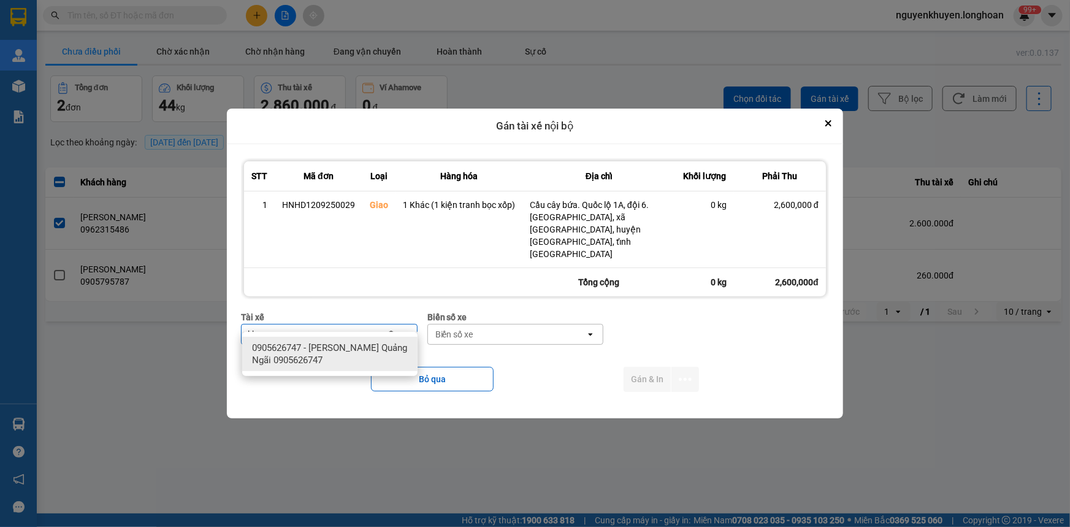
type input "khuy"
click at [311, 355] on span "0905626747 - Nguyễn Khuyến Quảng Ngãi 0905626747" at bounding box center [332, 353] width 161 height 25
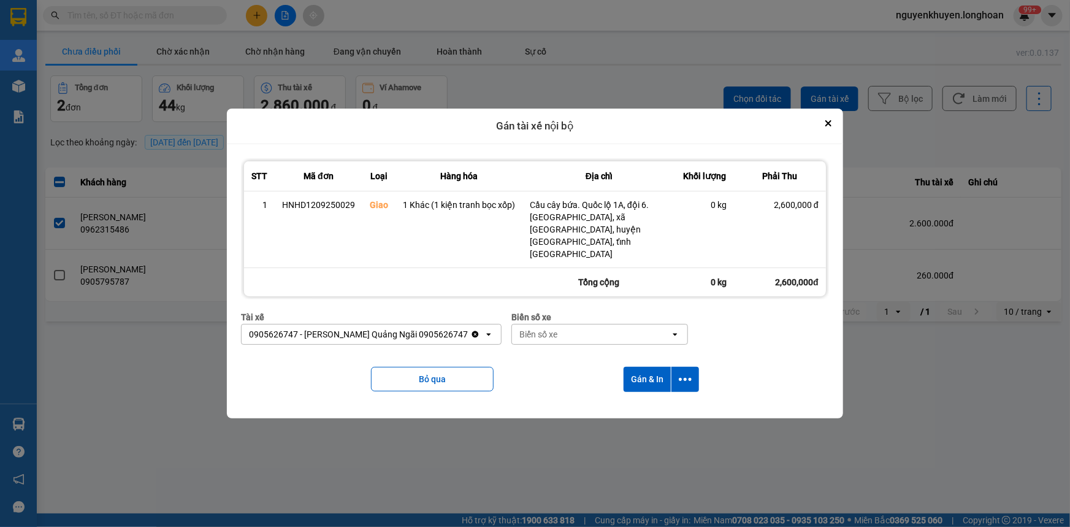
click at [548, 328] on div "Biển số xe" at bounding box center [538, 334] width 38 height 12
type input "92"
click at [536, 351] on span "29E-097.92" at bounding box center [537, 347] width 45 height 12
click at [634, 367] on button "Gán & In" at bounding box center [646, 379] width 47 height 25
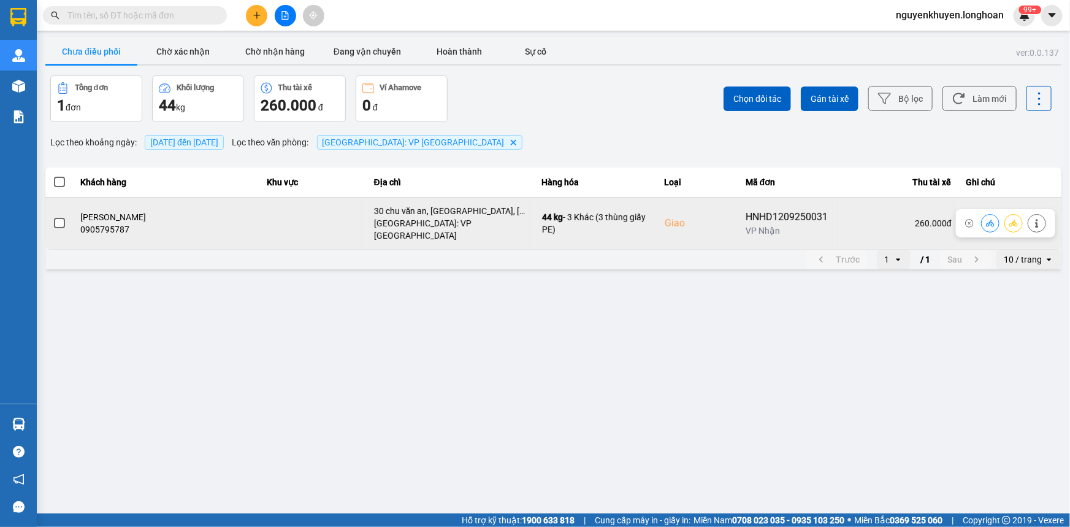
click at [56, 218] on span at bounding box center [59, 223] width 11 height 11
click at [53, 216] on input "checkbox" at bounding box center [53, 216] width 0 height 0
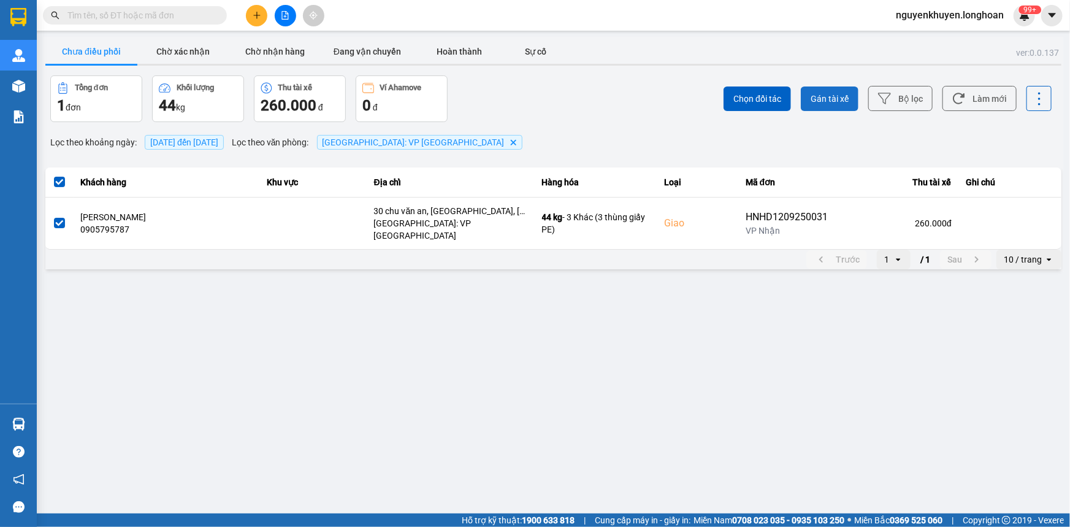
click at [828, 96] on span "Gán tài xế" at bounding box center [829, 99] width 38 height 12
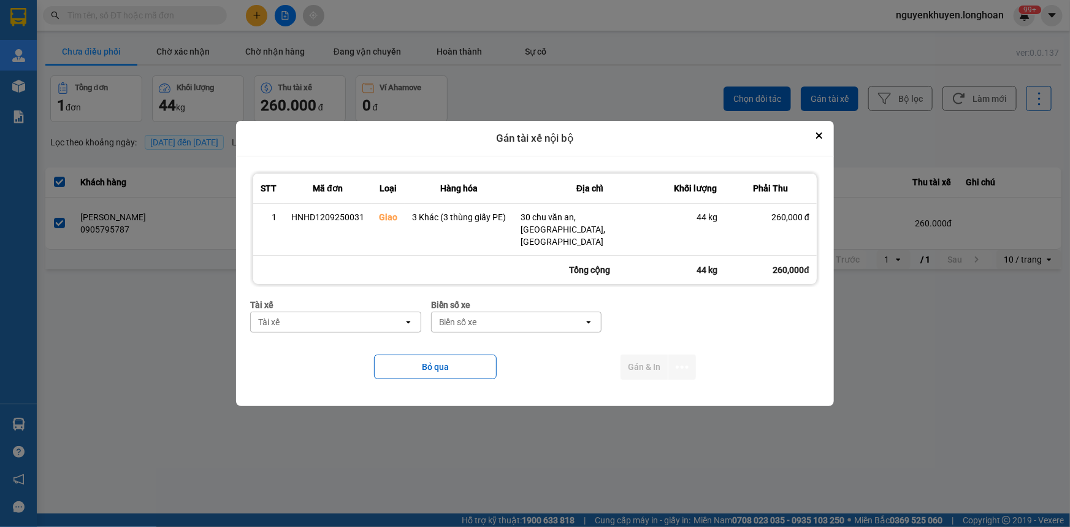
click at [341, 312] on div "Tài xế" at bounding box center [327, 322] width 153 height 20
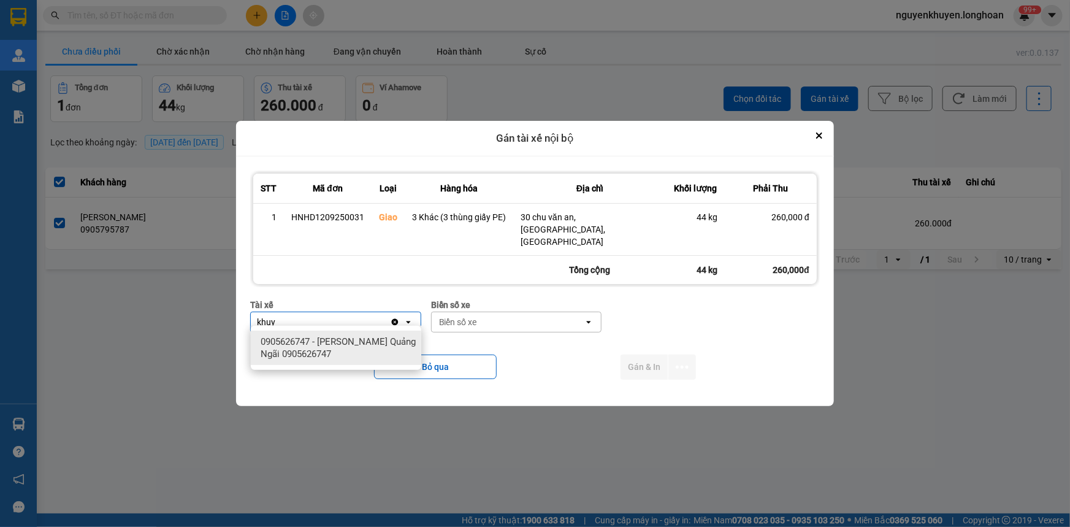
type input "khuy"
click at [340, 349] on span "0905626747 - Nguyễn Khuyến Quảng Ngãi 0905626747" at bounding box center [339, 347] width 156 height 25
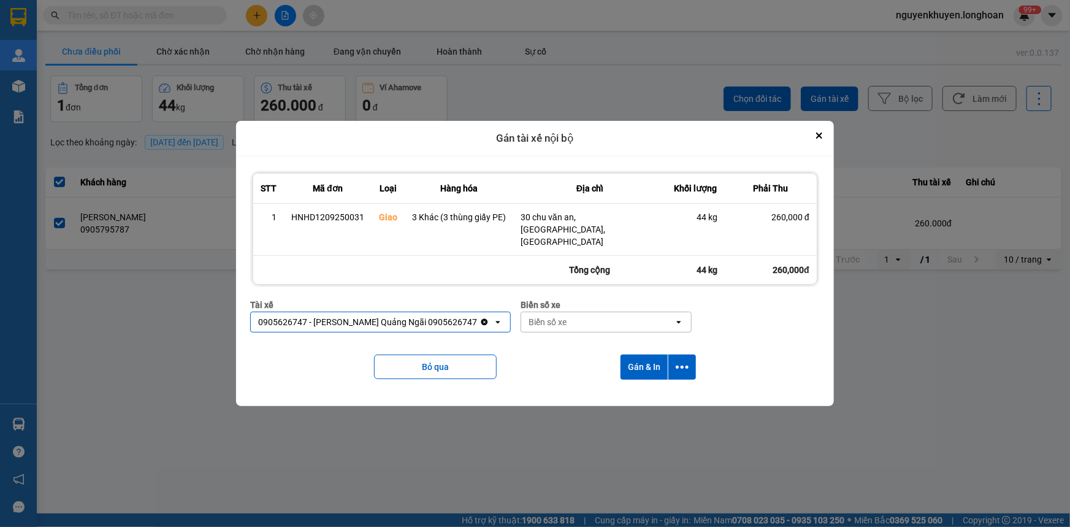
click at [556, 317] on div "Biển số xe" at bounding box center [547, 322] width 38 height 12
type input "92"
click at [562, 343] on span "29E-097.92" at bounding box center [545, 341] width 45 height 12
click at [650, 362] on button "Gán & In" at bounding box center [643, 366] width 47 height 25
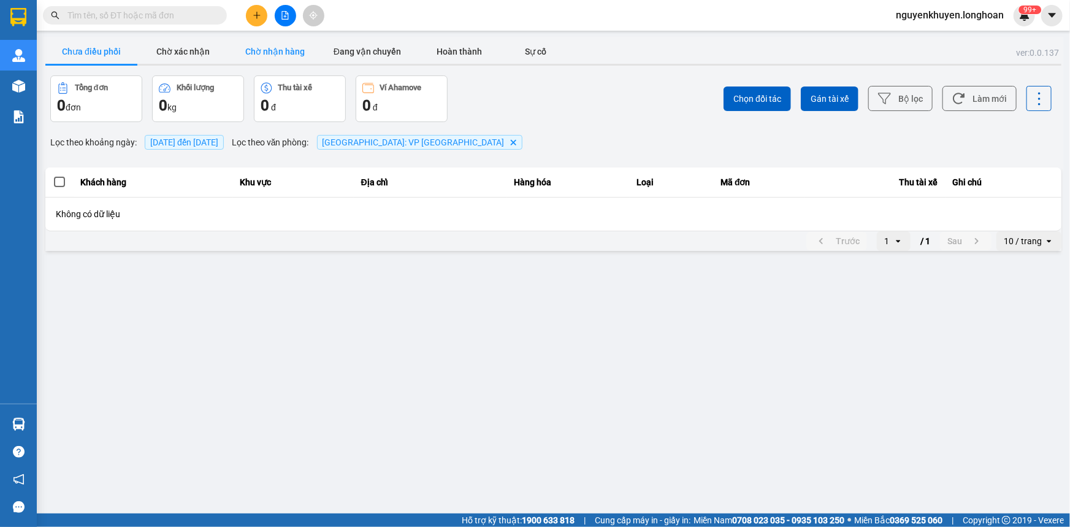
click at [274, 53] on button "Chờ nhận hàng" at bounding box center [275, 51] width 92 height 25
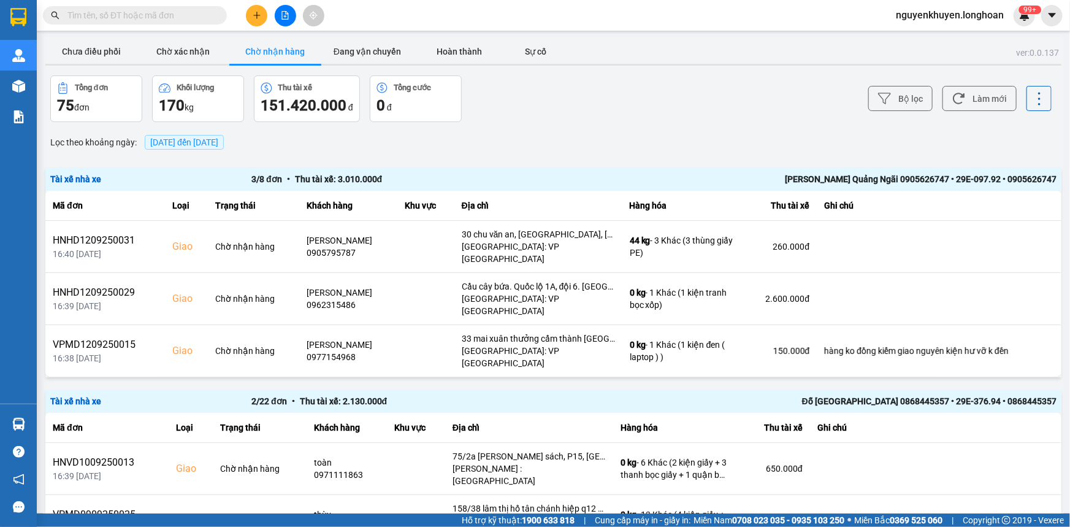
click at [196, 135] on span "14/09/2025 đến 14/09/2025" at bounding box center [184, 142] width 79 height 15
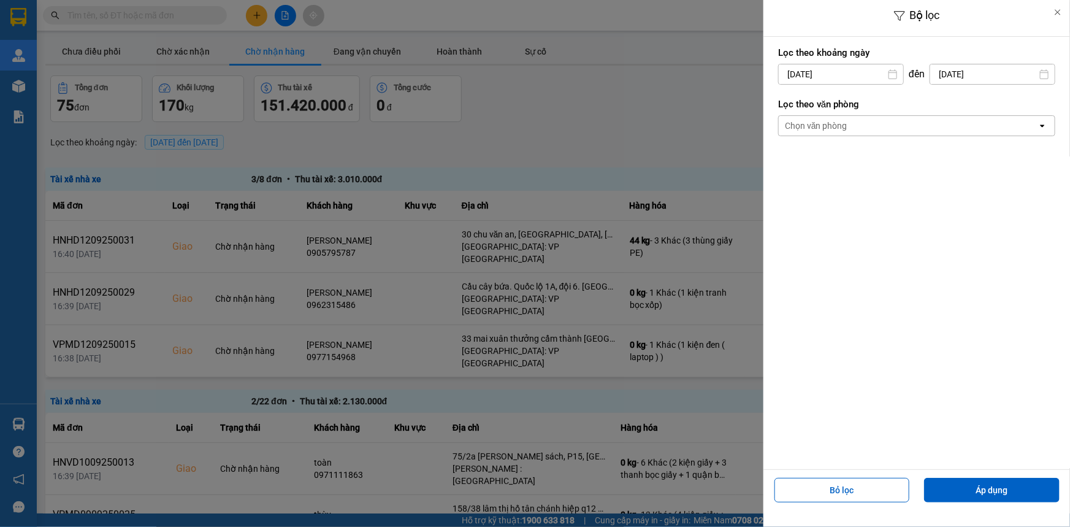
click at [877, 125] on div "Chọn văn phòng" at bounding box center [907, 126] width 259 height 20
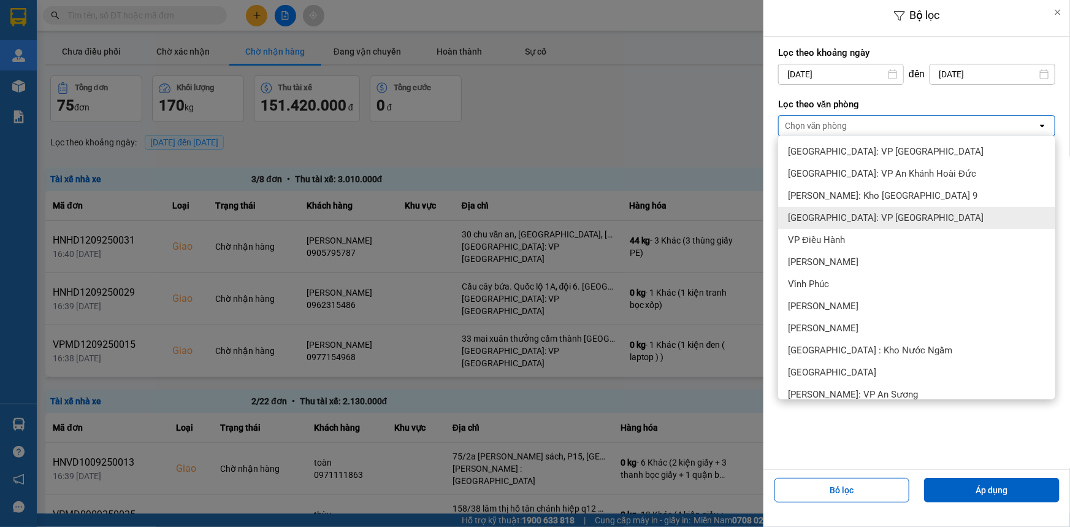
click at [881, 221] on span "[GEOGRAPHIC_DATA]: VP [GEOGRAPHIC_DATA]" at bounding box center [886, 217] width 196 height 12
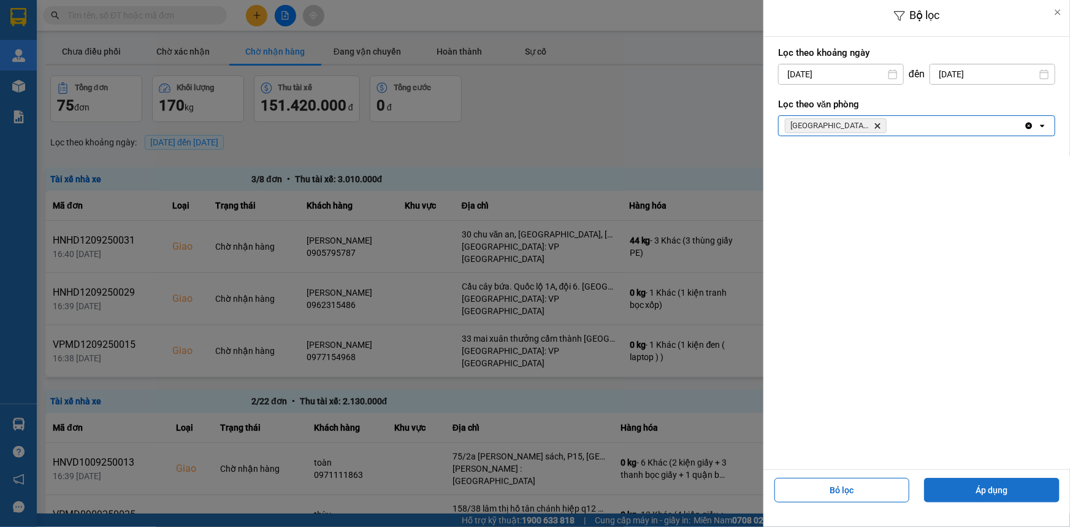
click at [1008, 488] on button "Áp dụng" at bounding box center [991, 490] width 135 height 25
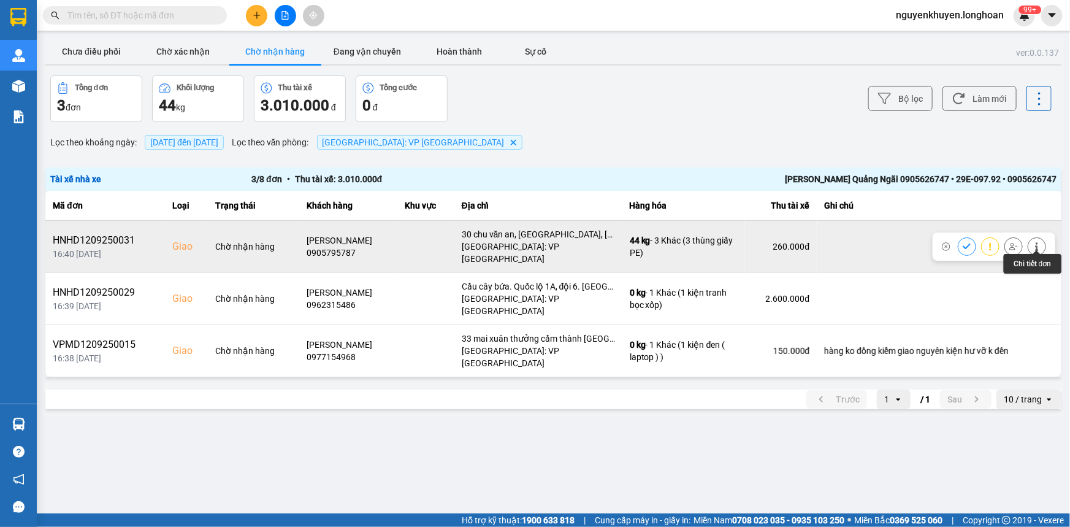
click at [1039, 242] on icon at bounding box center [1036, 246] width 9 height 9
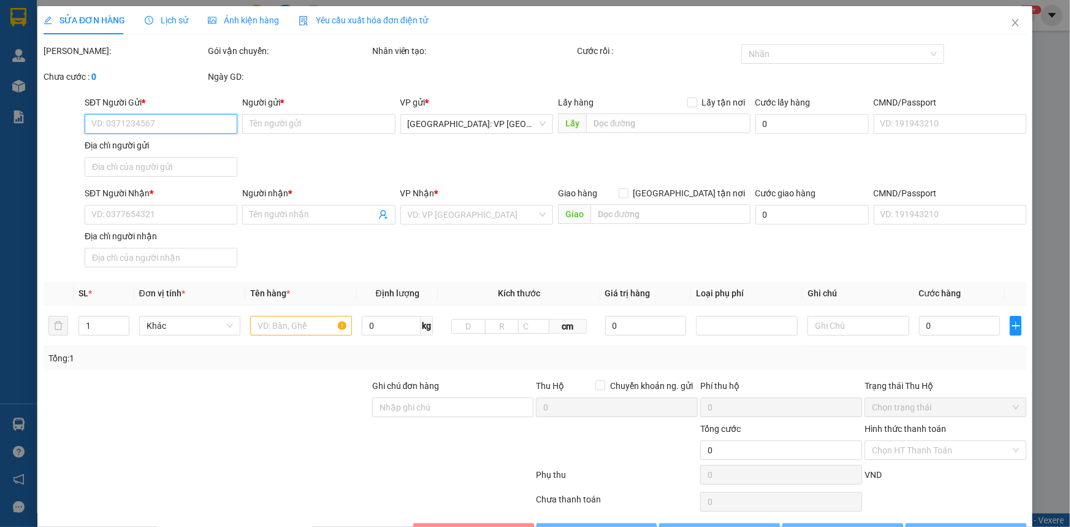
type input "0961813405"
type input "c Chiến"
type input "0905795787"
type input "Huỳnh hà thạch"
checkbox input "true"
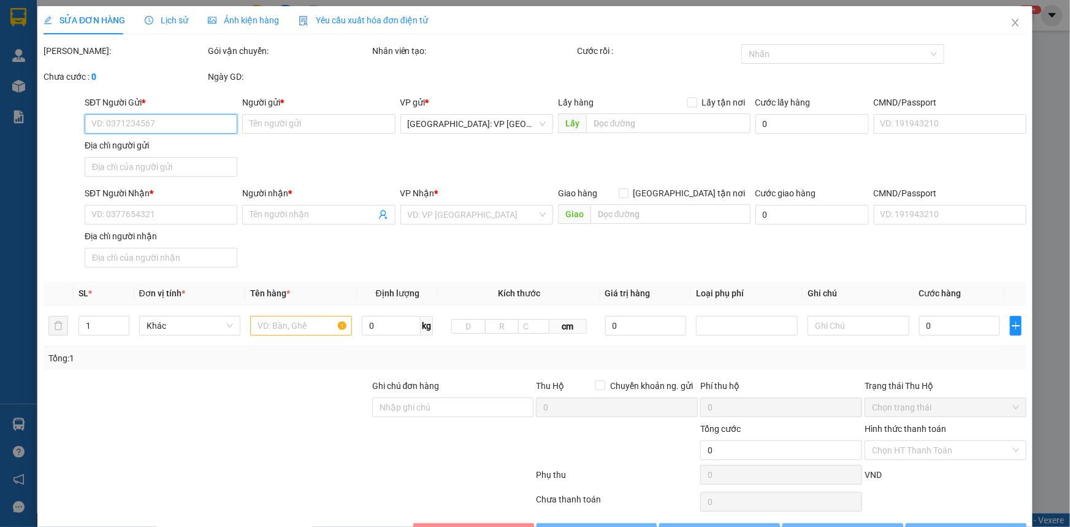
type input "30 chu văn an, [GEOGRAPHIC_DATA], [GEOGRAPHIC_DATA]"
type input "260.000"
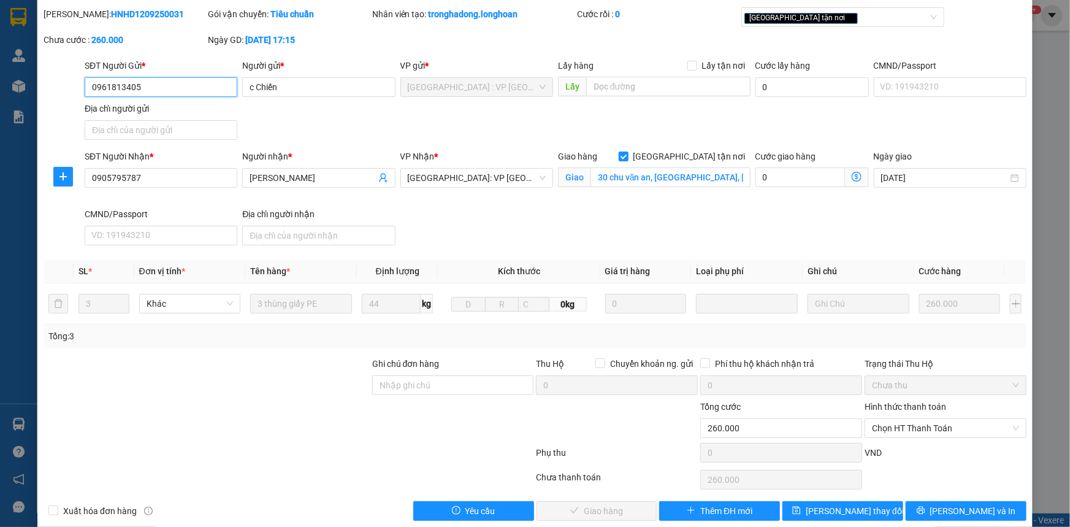
scroll to position [53, 0]
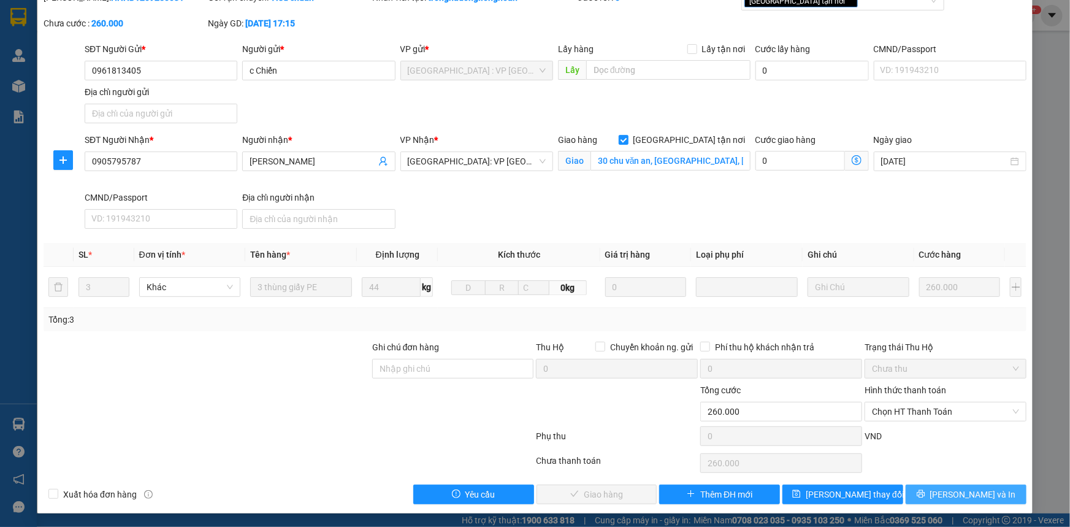
click at [951, 492] on span "Lưu và In" at bounding box center [973, 493] width 86 height 13
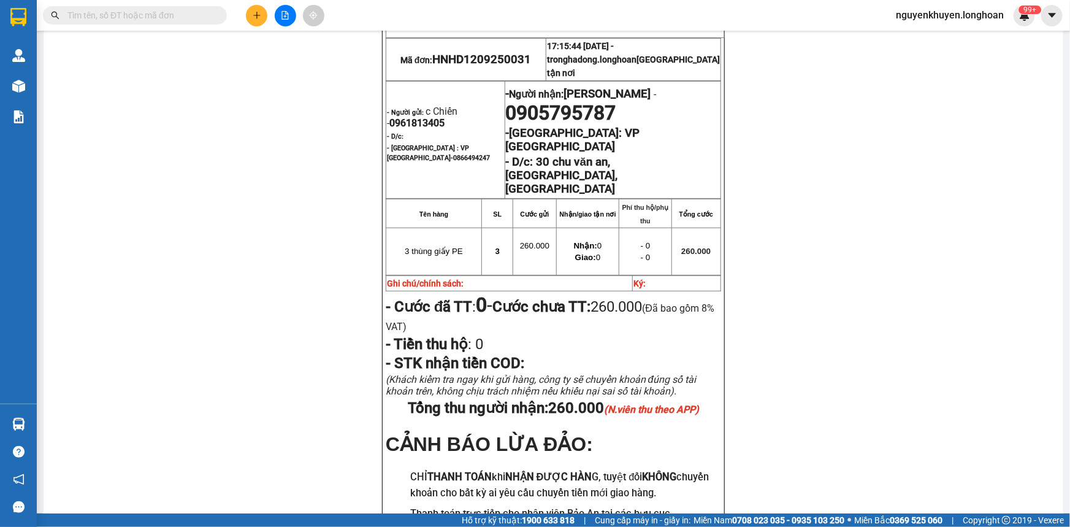
scroll to position [208, 0]
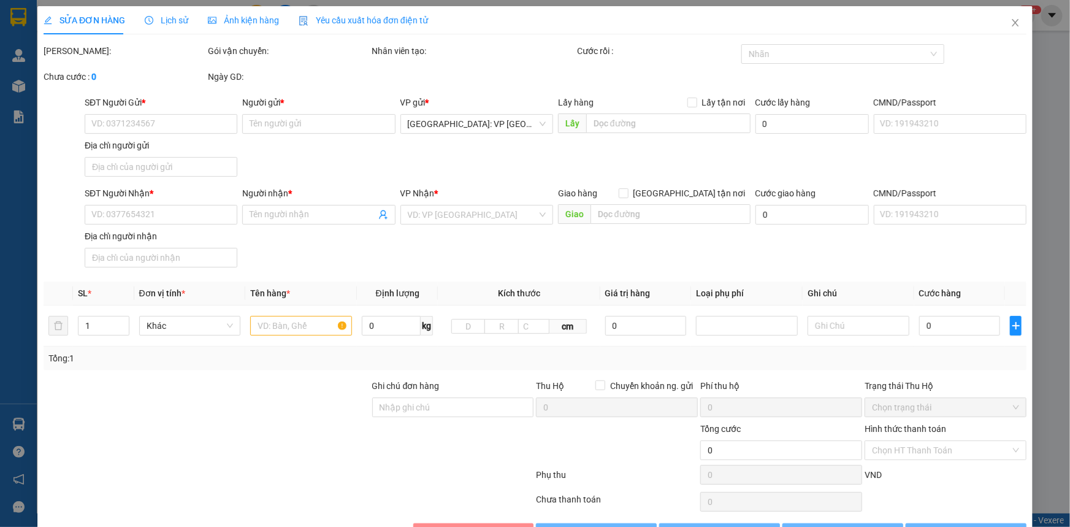
type input "0961813405"
type input "c Chiến"
type input "0905795787"
type input "Huỳnh hà thạch"
checkbox input "true"
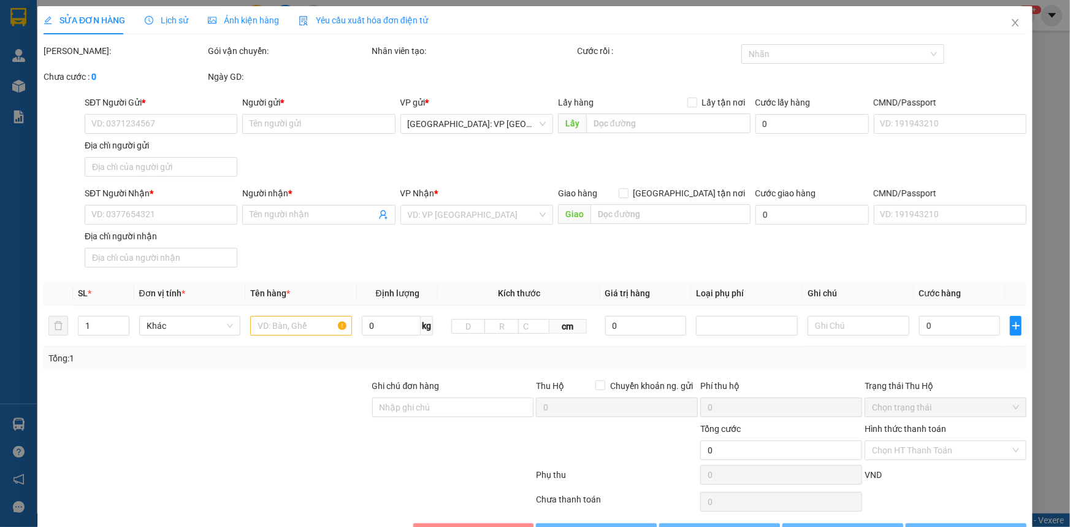
type input "30 chu văn an, [GEOGRAPHIC_DATA], [GEOGRAPHIC_DATA]"
type input "260.000"
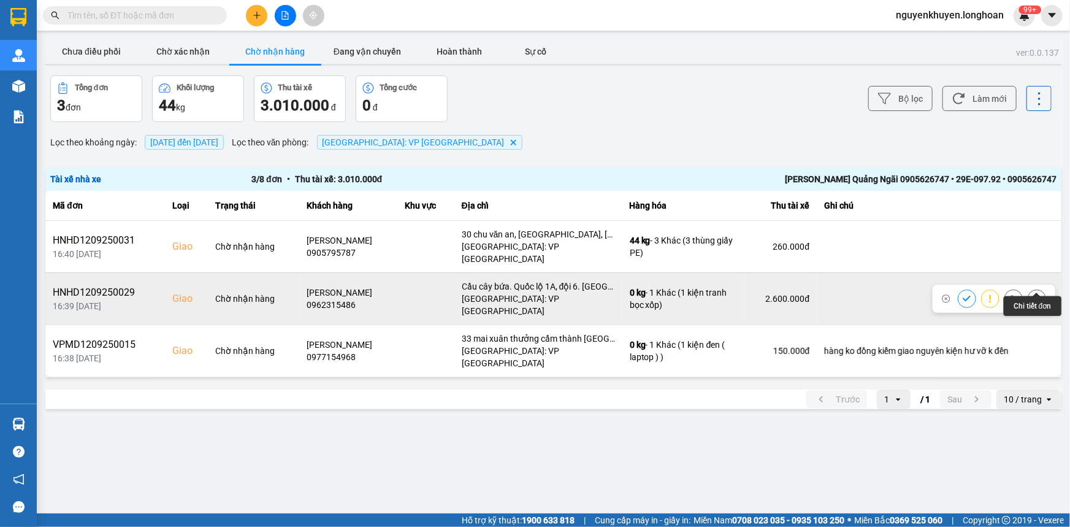
click at [1037, 294] on icon at bounding box center [1036, 298] width 9 height 9
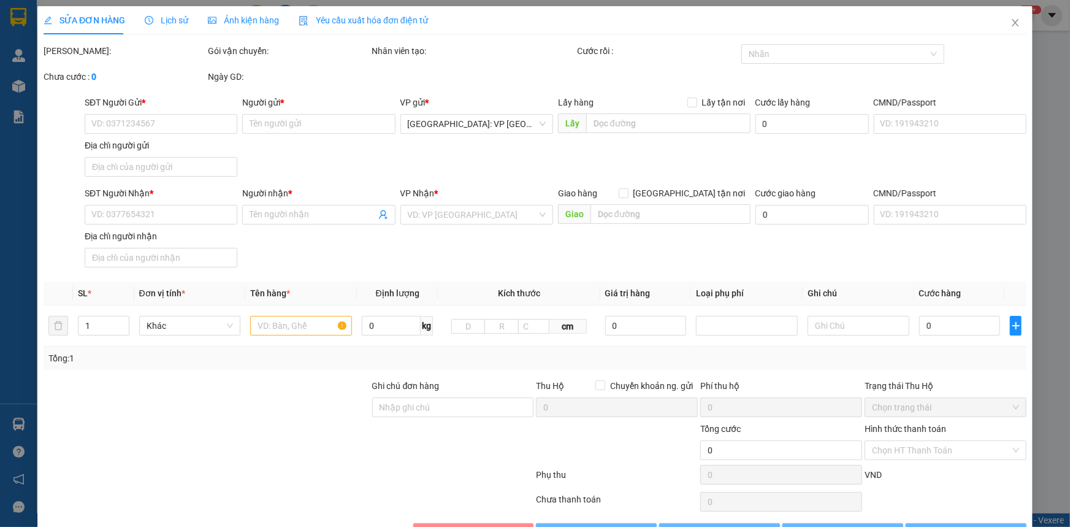
type input "0968874372"
type input "Nhàn"
type input "040303007560"
type input "0962315486"
type input "vũ thành sơn"
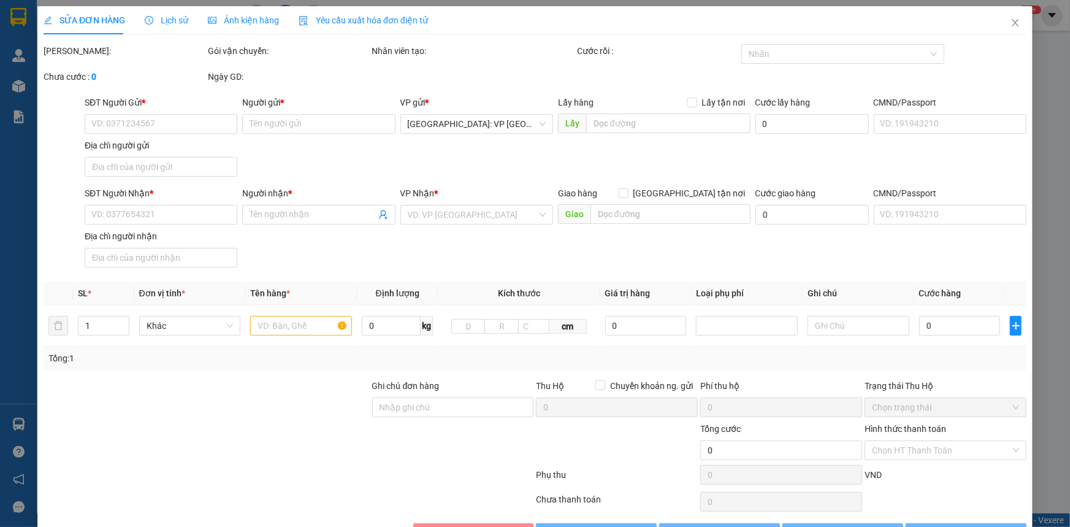
checkbox input "true"
type input "Cầu cây bứa. Quốc lộ 1A, đội 6. [GEOGRAPHIC_DATA], xã [GEOGRAPHIC_DATA], huyện …"
type input "240.000"
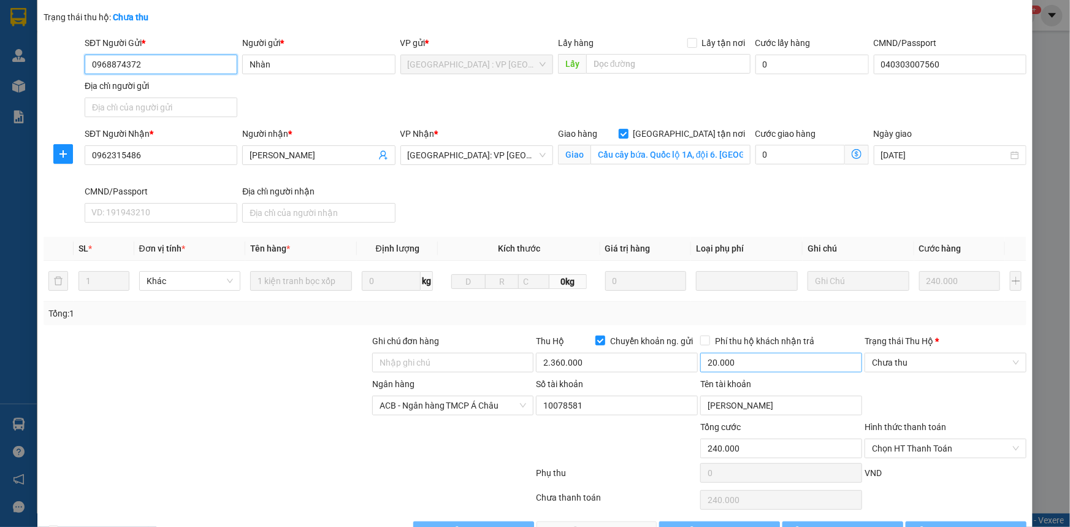
scroll to position [122, 0]
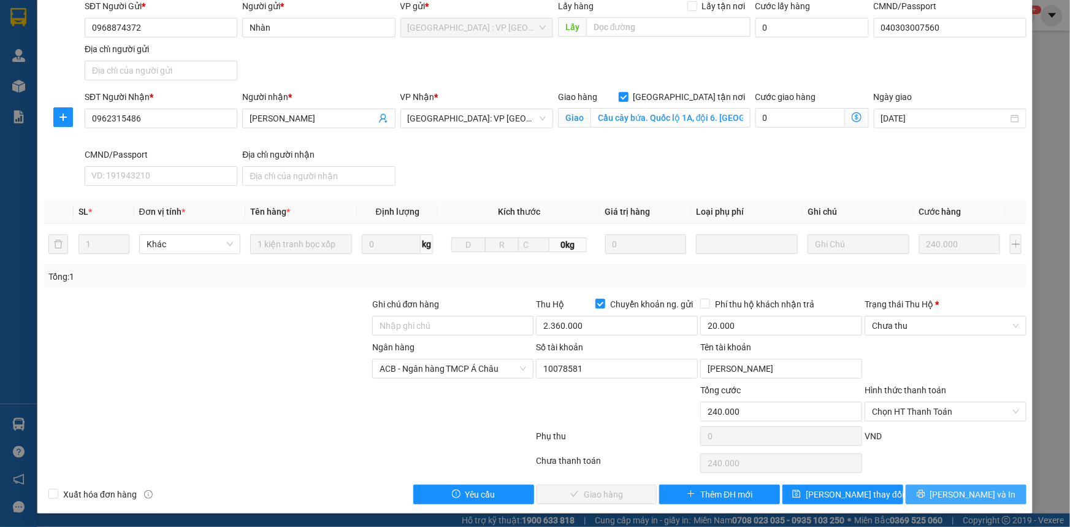
click at [964, 490] on span "Lưu và In" at bounding box center [973, 493] width 86 height 13
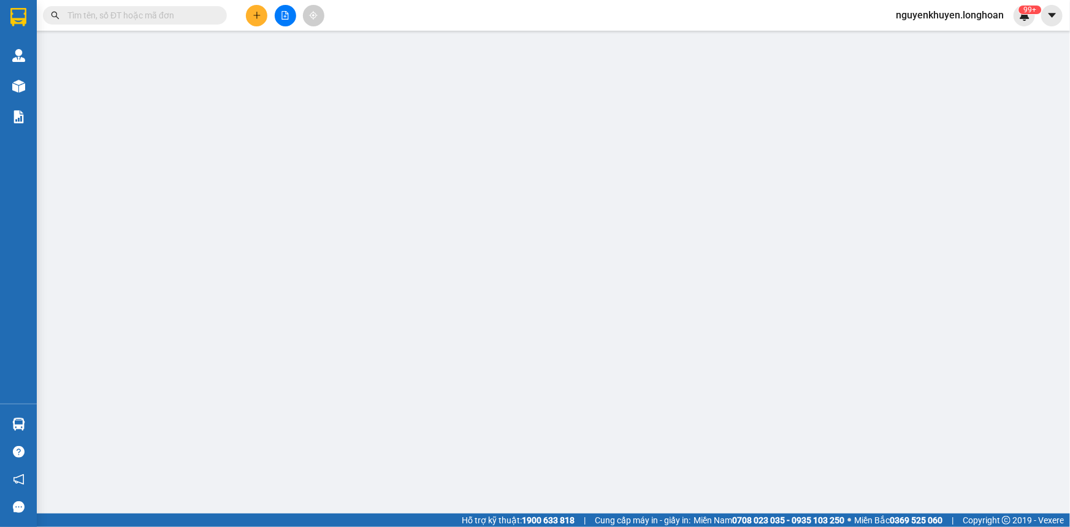
type input "0968874372"
type input "Nhàn"
type input "040303007560"
type input "0962315486"
type input "vũ thành sơn"
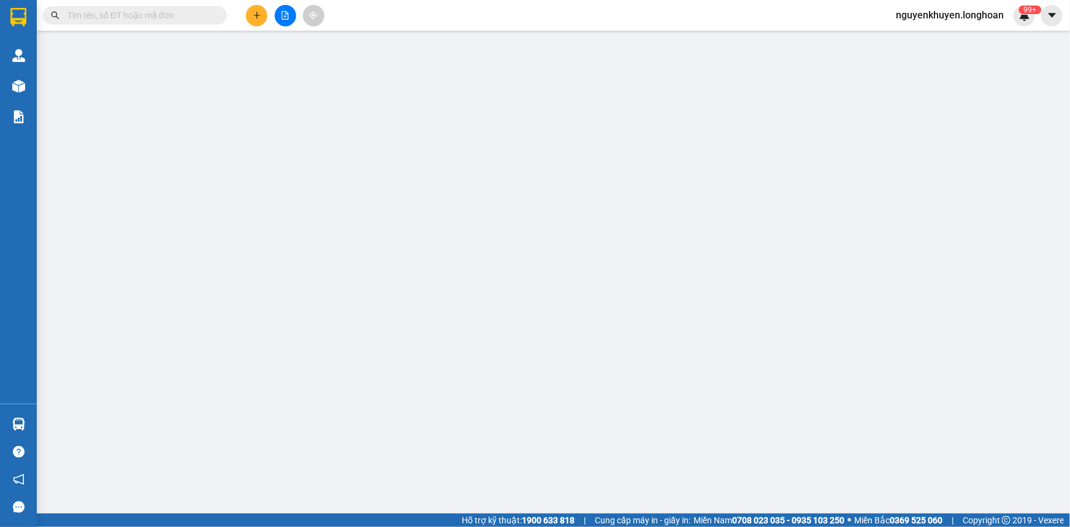
checkbox input "true"
type input "Cầu cây bứa. Quốc lộ 1A, đội 6. [GEOGRAPHIC_DATA], xã [GEOGRAPHIC_DATA], huyện …"
type input "240.000"
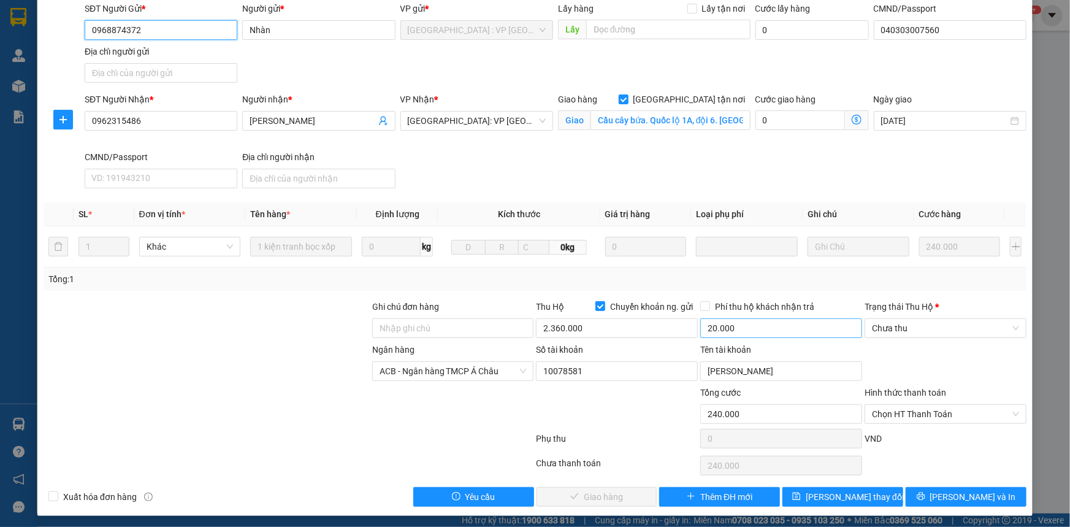
scroll to position [122, 0]
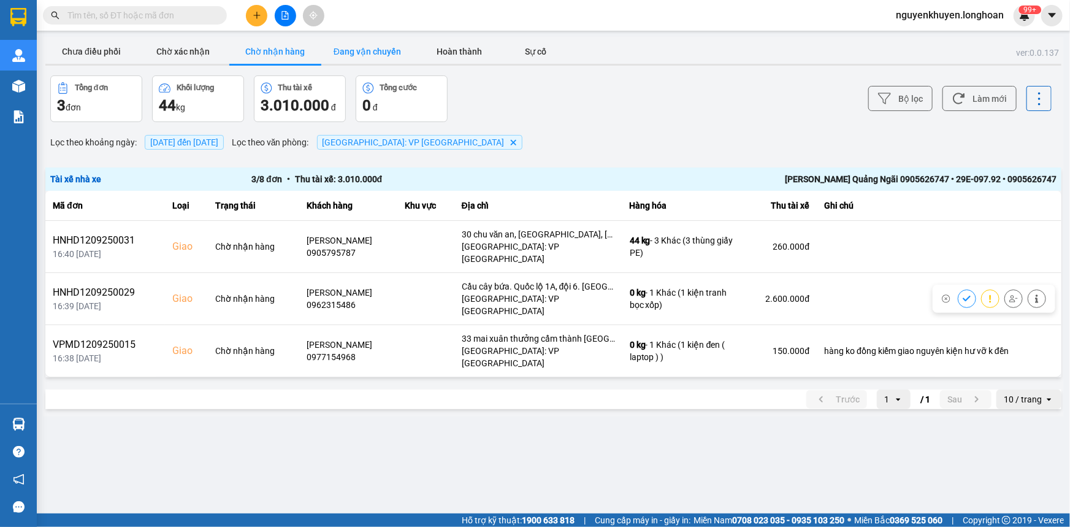
click at [358, 55] on button "Đang vận chuyển" at bounding box center [367, 51] width 92 height 25
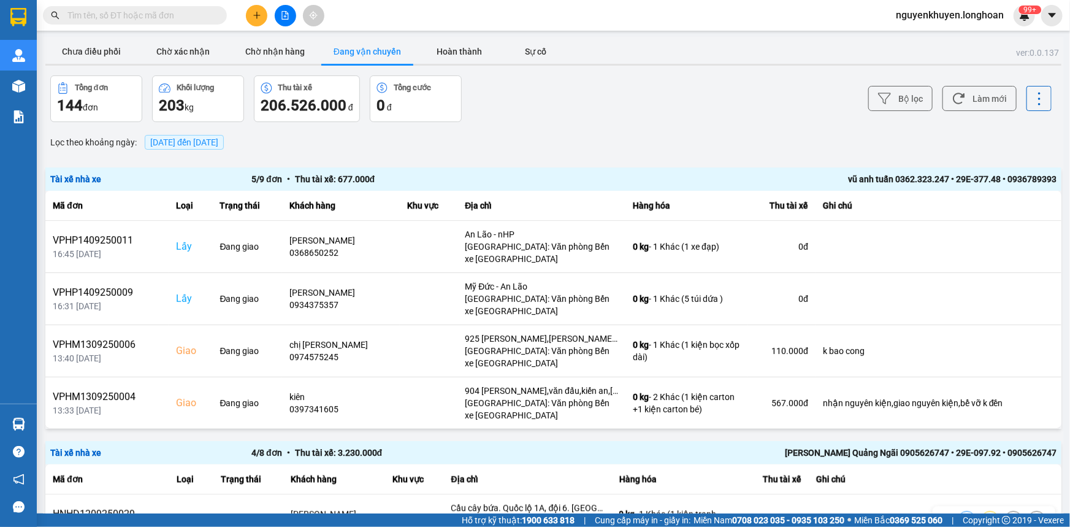
click at [213, 139] on span "14/09/2025 đến 14/09/2025" at bounding box center [184, 142] width 68 height 10
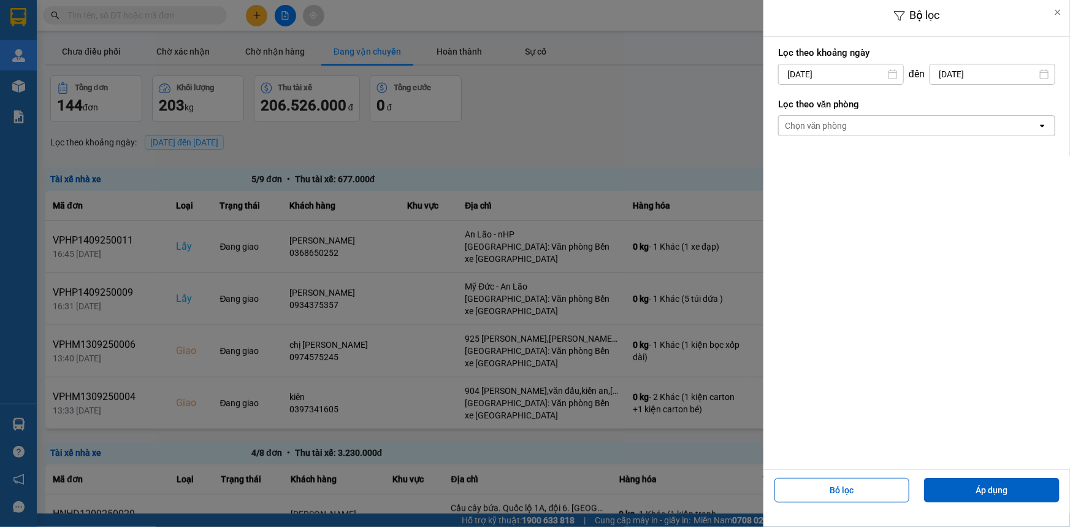
click at [860, 128] on div "Chọn văn phòng" at bounding box center [907, 126] width 259 height 20
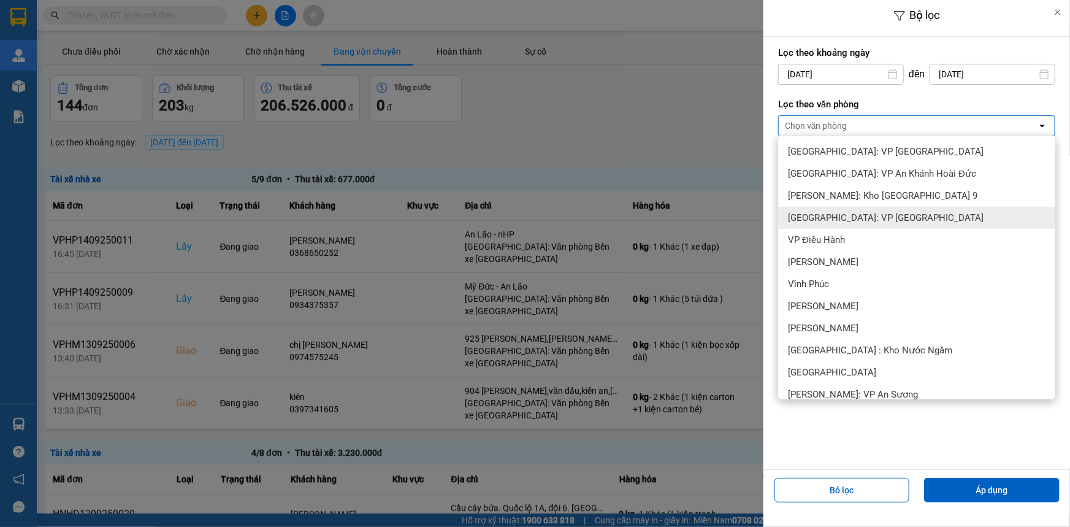
click at [875, 221] on span "[GEOGRAPHIC_DATA]: VP [GEOGRAPHIC_DATA]" at bounding box center [886, 217] width 196 height 12
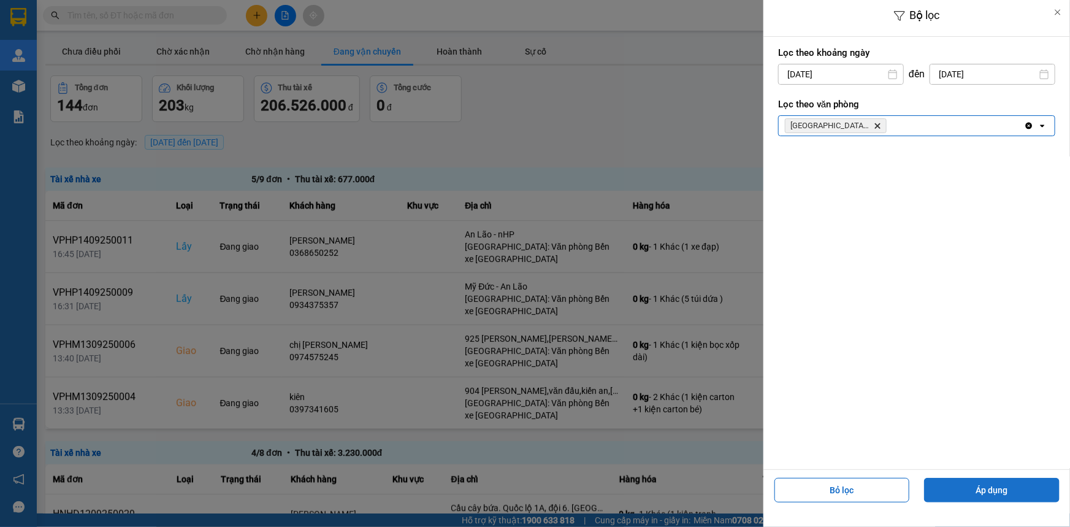
click at [989, 484] on button "Áp dụng" at bounding box center [991, 490] width 135 height 25
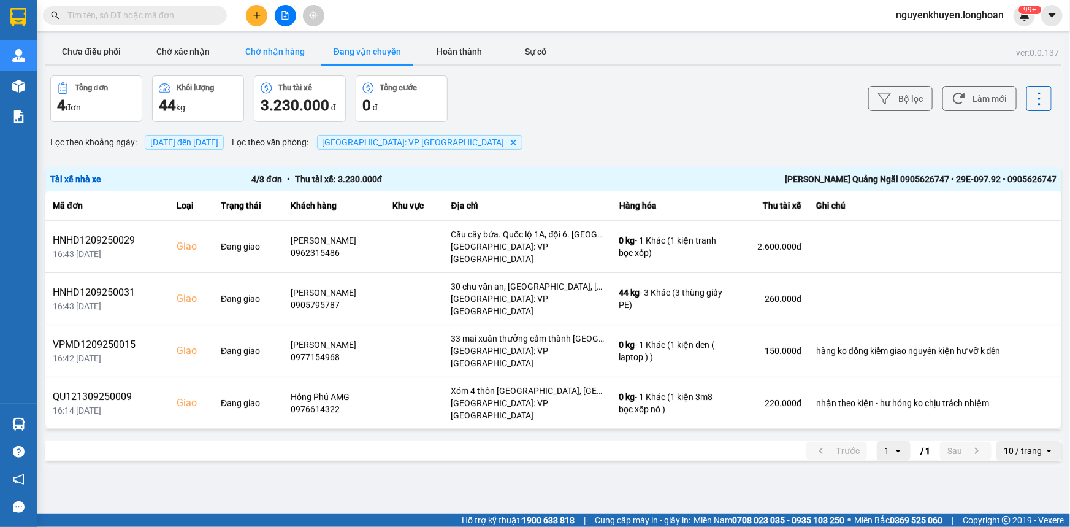
click at [282, 48] on button "Chờ nhận hàng" at bounding box center [275, 51] width 92 height 25
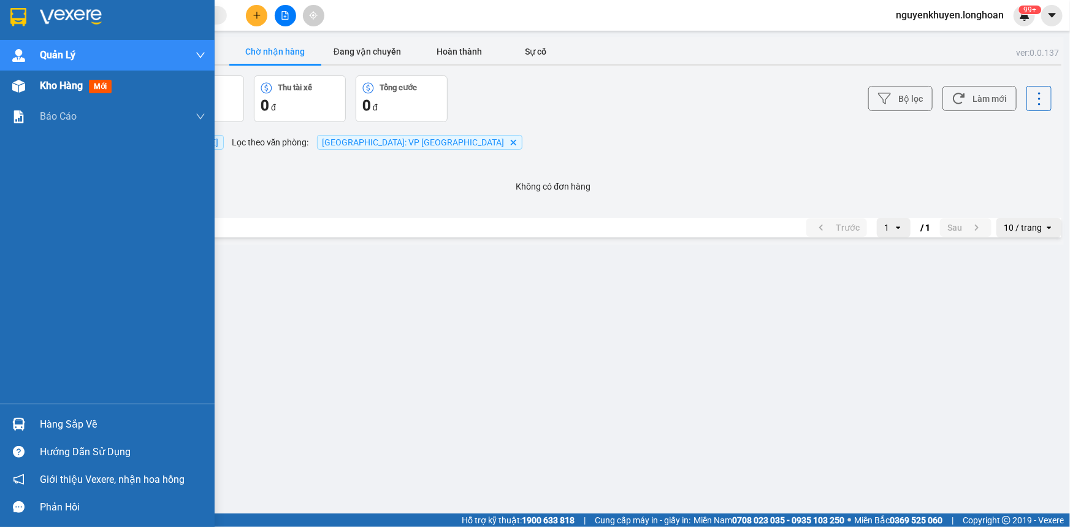
click at [67, 88] on span "Kho hàng" at bounding box center [61, 86] width 43 height 12
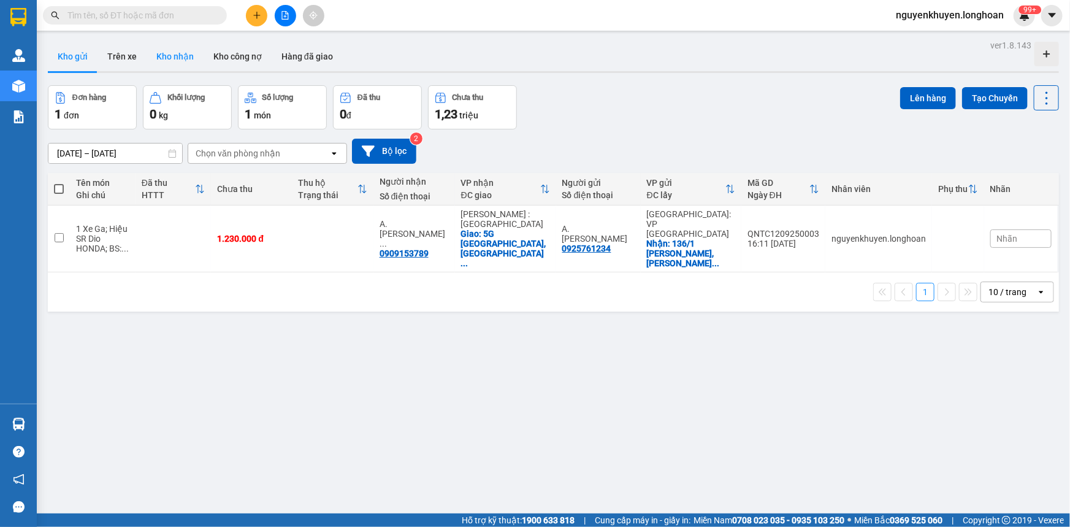
click at [180, 59] on button "Kho nhận" at bounding box center [175, 56] width 57 height 29
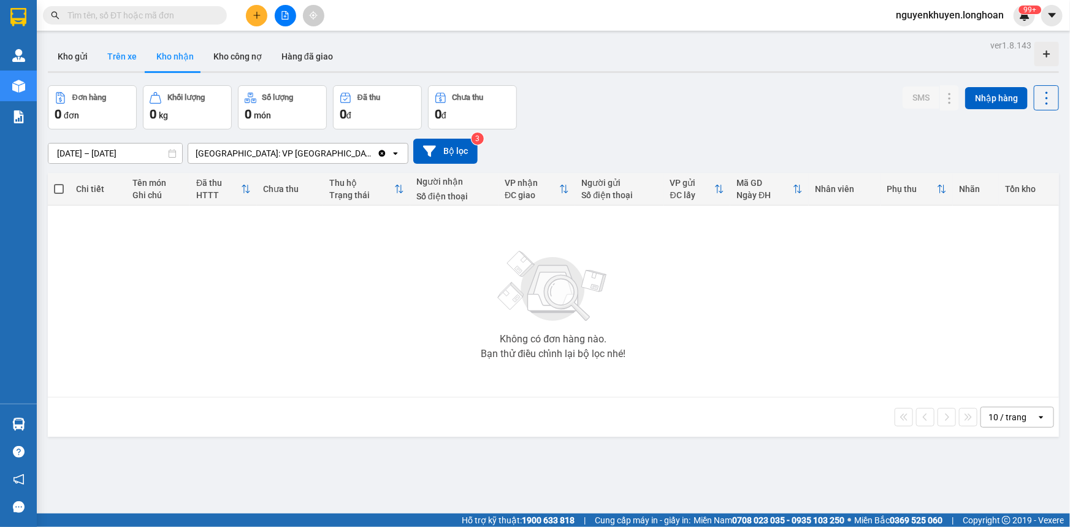
click at [119, 55] on button "Trên xe" at bounding box center [121, 56] width 49 height 29
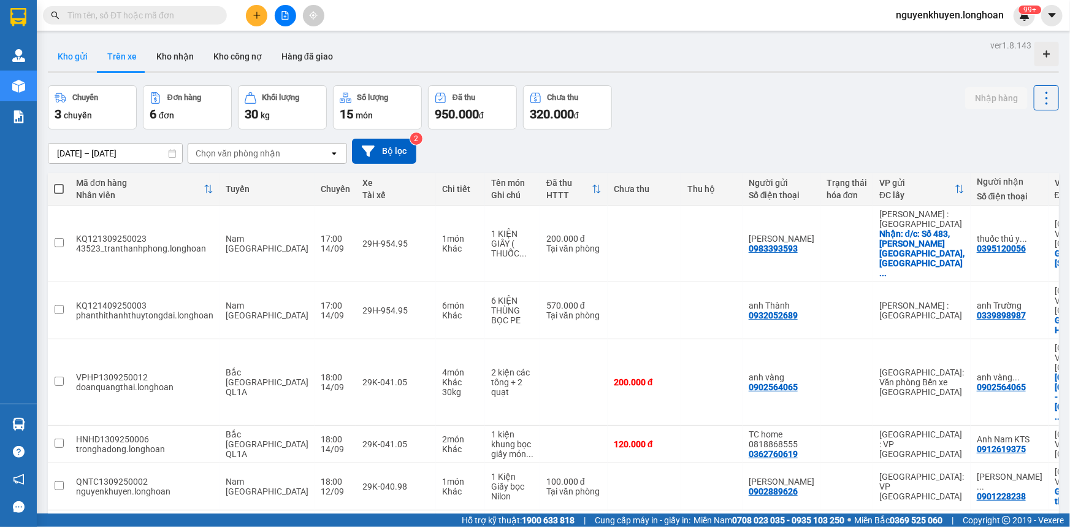
click at [70, 61] on button "Kho gửi" at bounding box center [73, 56] width 50 height 29
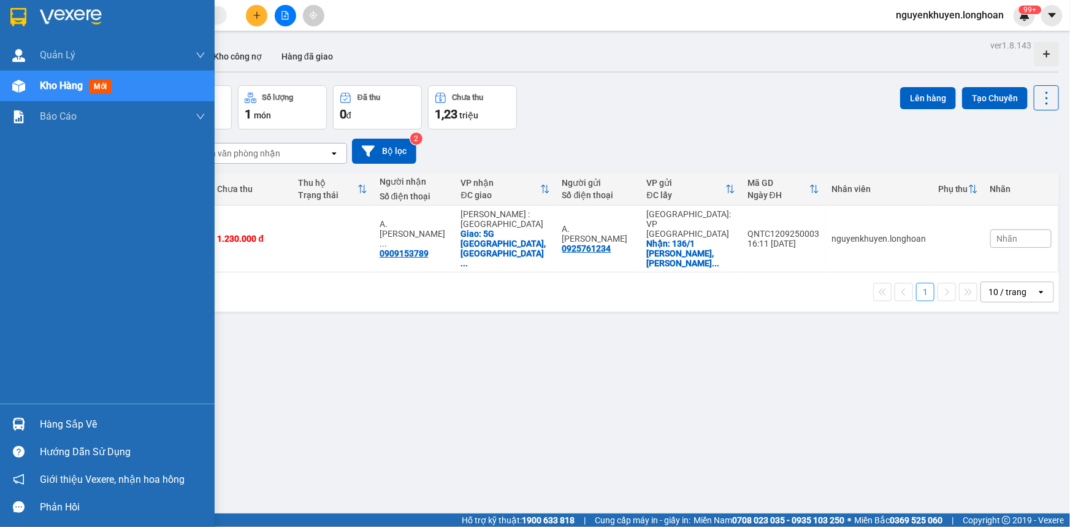
click at [84, 382] on div "Hàng sắp về" at bounding box center [123, 424] width 166 height 18
